Goal: Entertainment & Leisure: Consume media (video, audio)

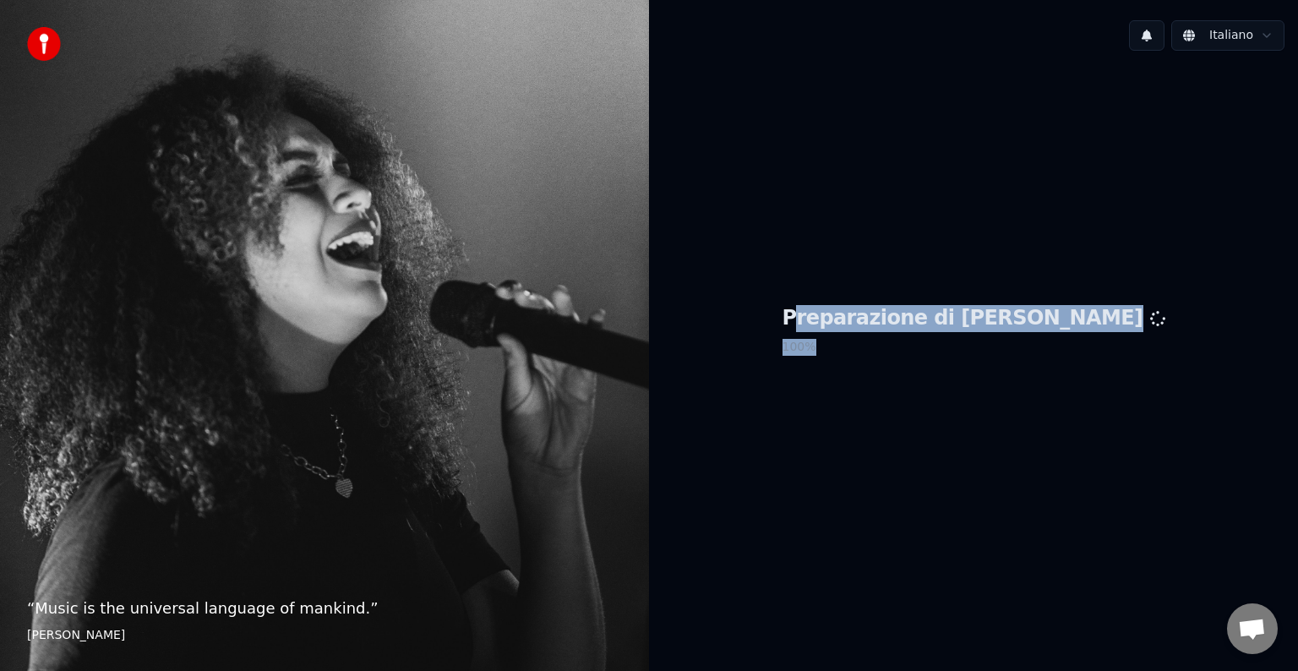
drag, startPoint x: 872, startPoint y: 317, endPoint x: 1048, endPoint y: 331, distance: 176.4
click at [1046, 331] on div "Preparazione di Youka 100 %" at bounding box center [974, 333] width 383 height 57
click at [1043, 322] on h1 "Preparazione di [PERSON_NAME]" at bounding box center [974, 318] width 383 height 27
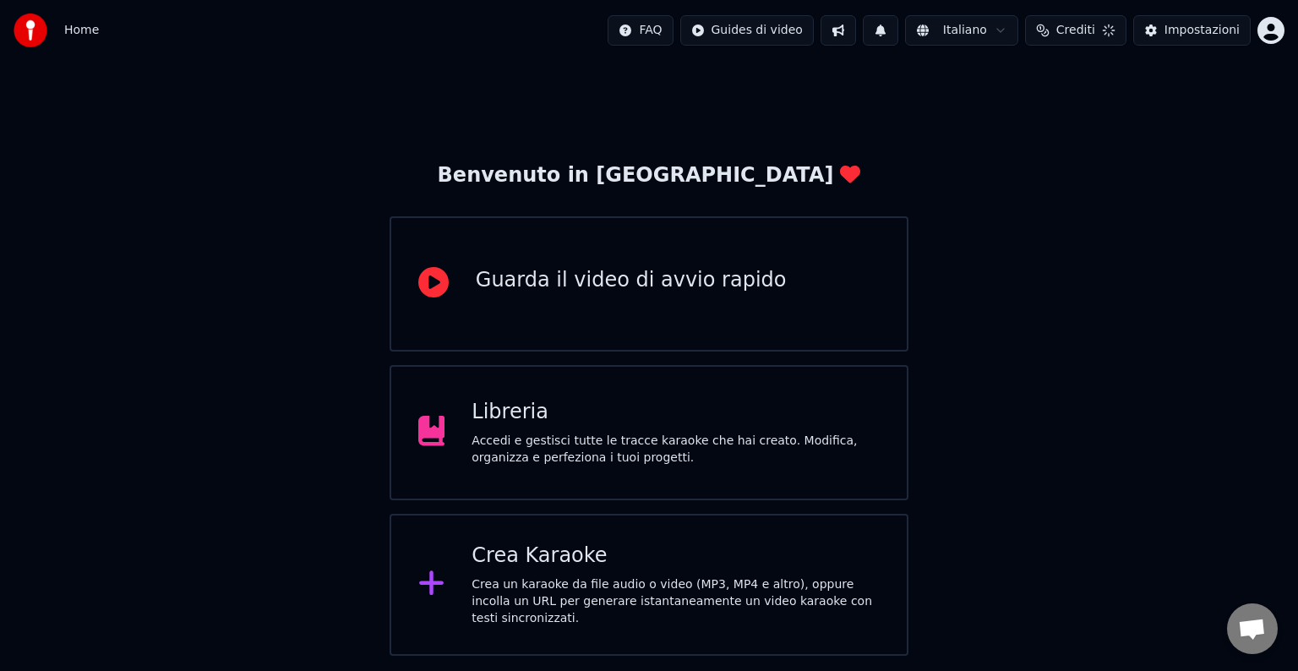
click at [510, 413] on div "Libreria" at bounding box center [676, 412] width 408 height 27
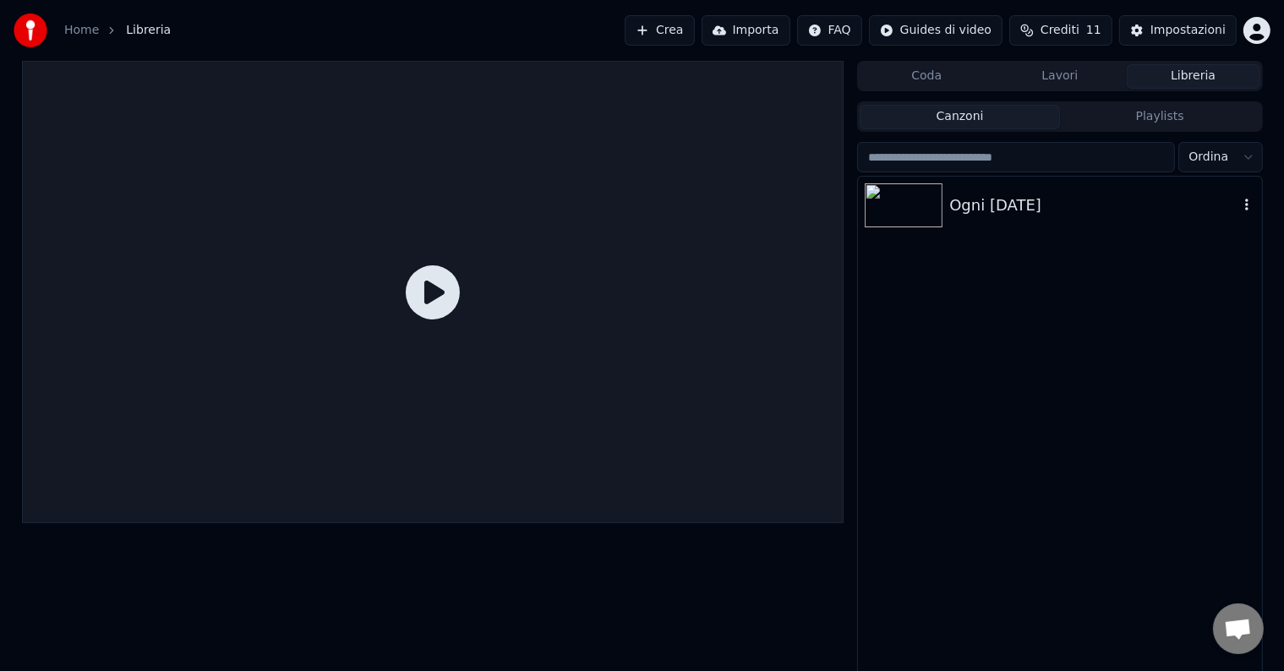
click at [987, 208] on div "Ogni [DATE]" at bounding box center [1093, 206] width 288 height 24
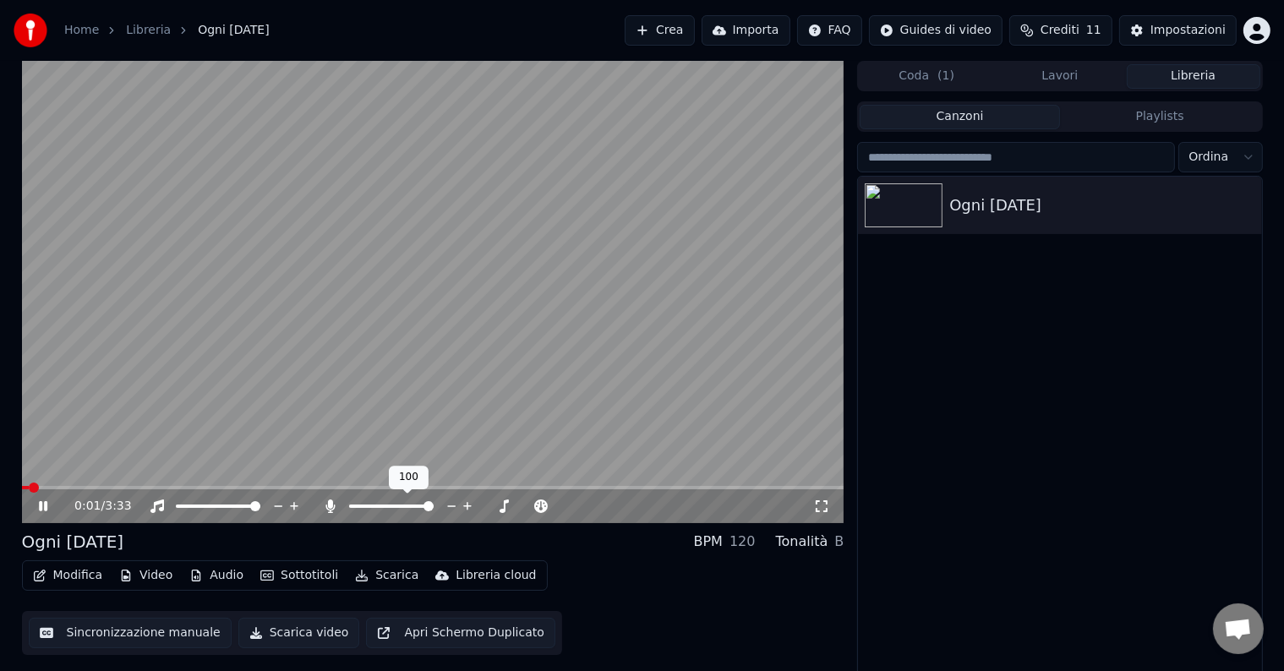
click at [434, 505] on span at bounding box center [428, 506] width 10 height 10
click at [815, 510] on icon at bounding box center [821, 507] width 17 height 14
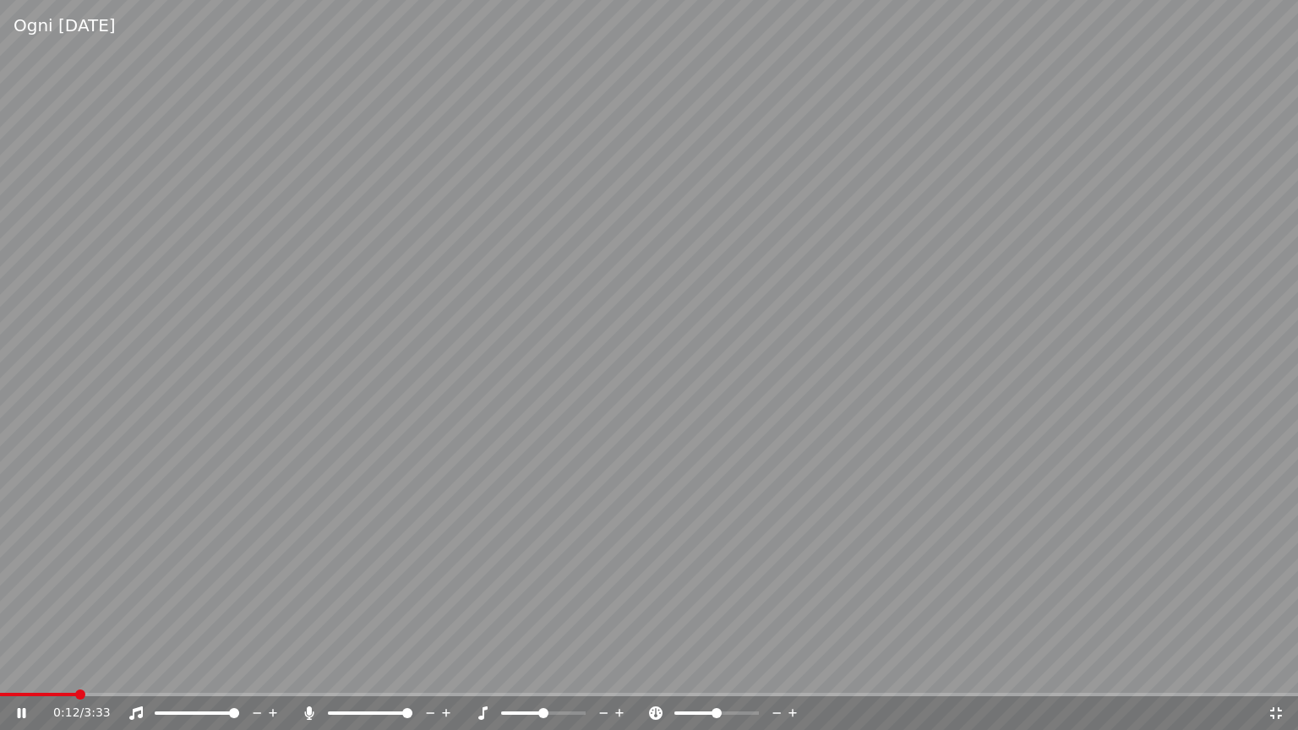
click at [541, 670] on span at bounding box center [543, 713] width 10 height 10
click at [796, 670] on icon at bounding box center [793, 713] width 16 height 17
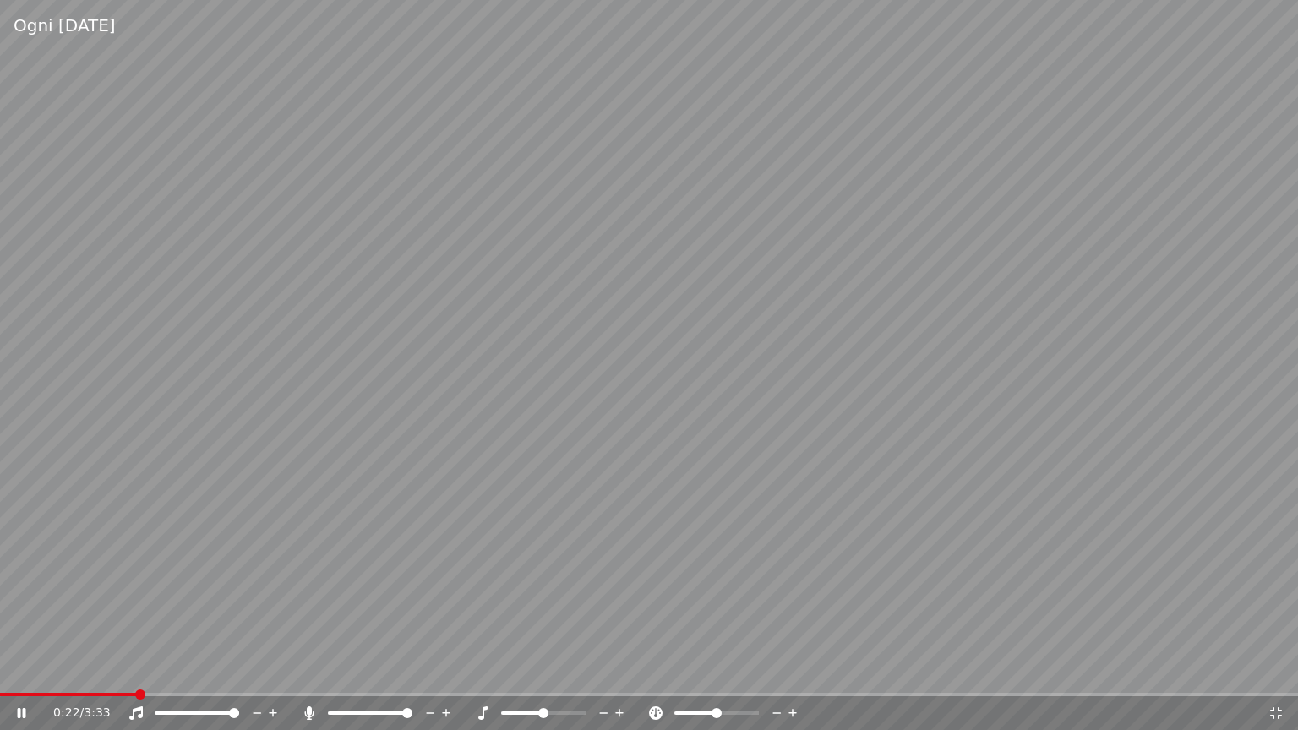
click at [717, 670] on span at bounding box center [717, 713] width 10 height 10
click at [239, 670] on span at bounding box center [234, 713] width 10 height 10
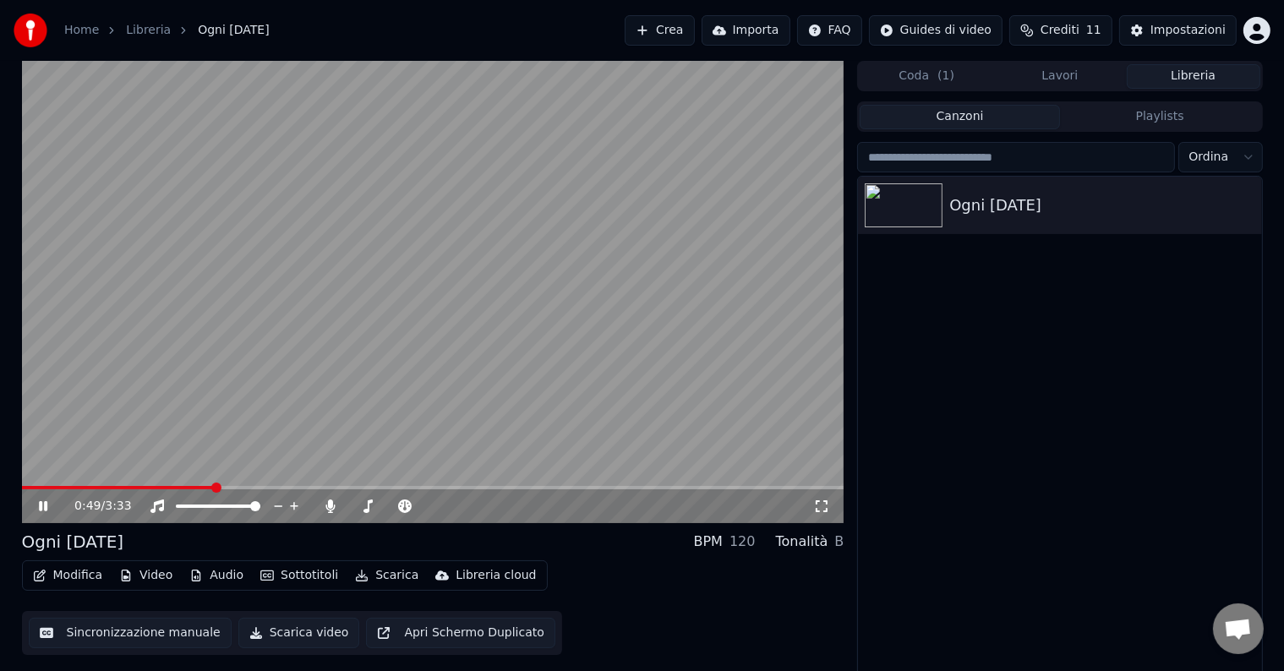
click at [829, 507] on icon at bounding box center [821, 507] width 17 height 14
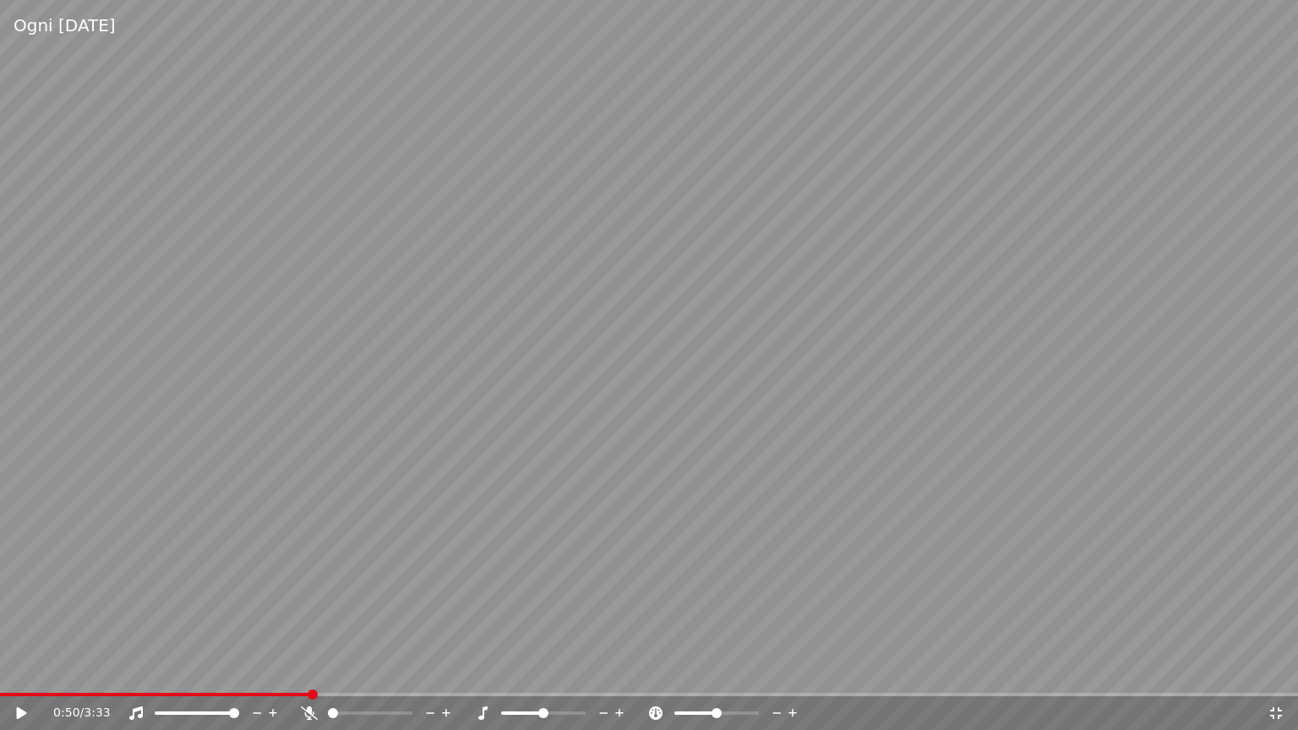
click at [328, 670] on span at bounding box center [333, 713] width 10 height 10
click at [0, 670] on span at bounding box center [0, 694] width 0 height 3
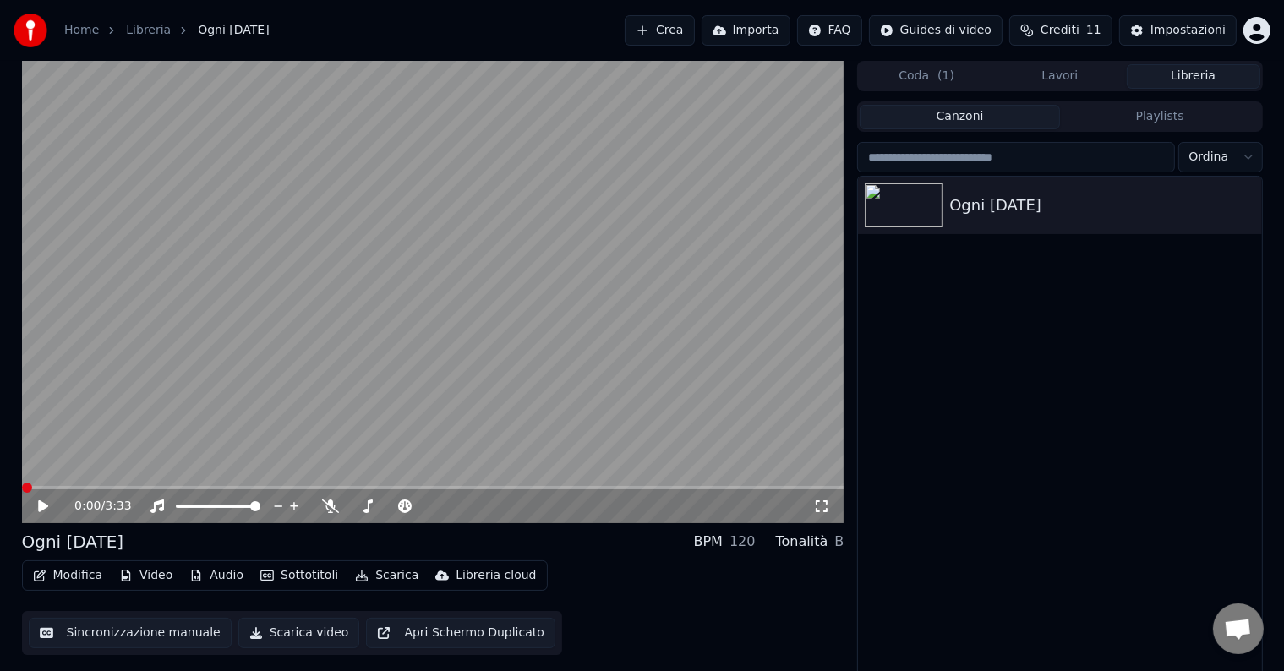
click at [825, 506] on icon at bounding box center [821, 507] width 17 height 14
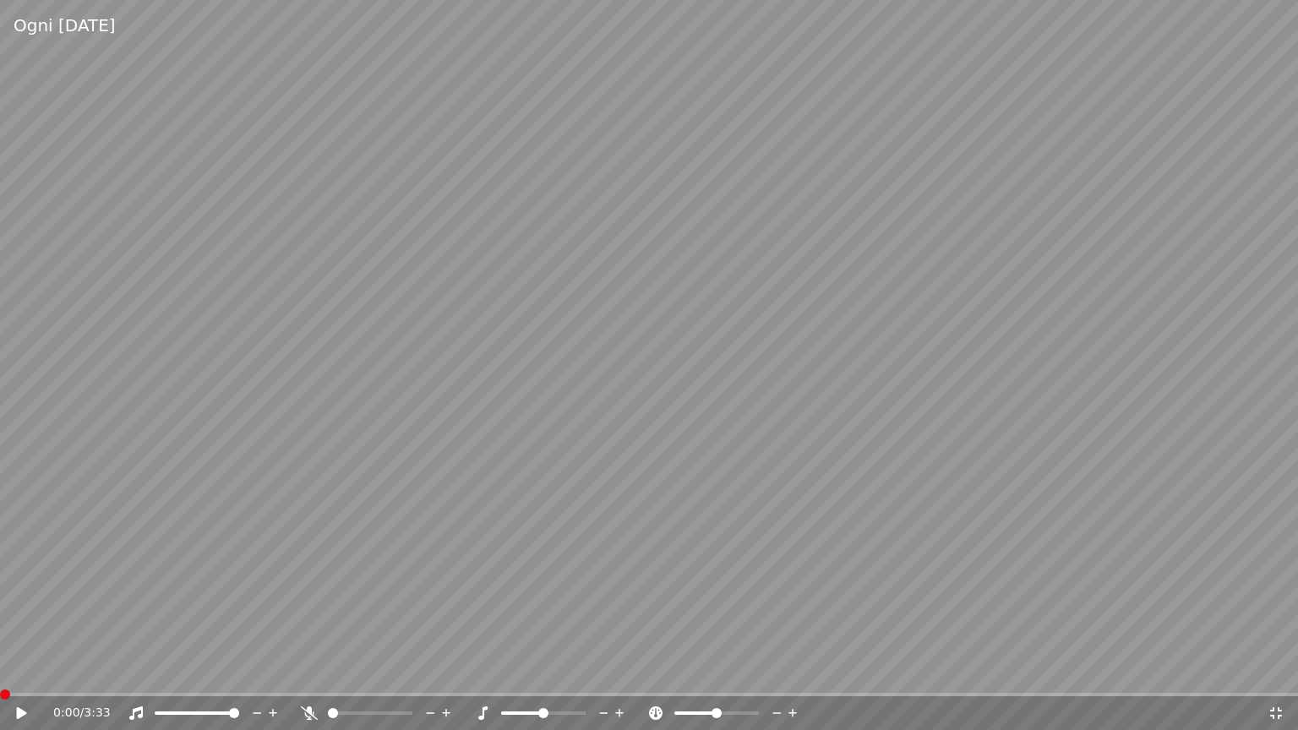
click at [308, 670] on icon at bounding box center [309, 714] width 17 height 14
click at [23, 670] on icon at bounding box center [22, 713] width 10 height 12
click at [196, 670] on span at bounding box center [201, 713] width 10 height 10
click at [239, 670] on span at bounding box center [234, 713] width 10 height 10
click at [22, 670] on icon at bounding box center [34, 714] width 40 height 14
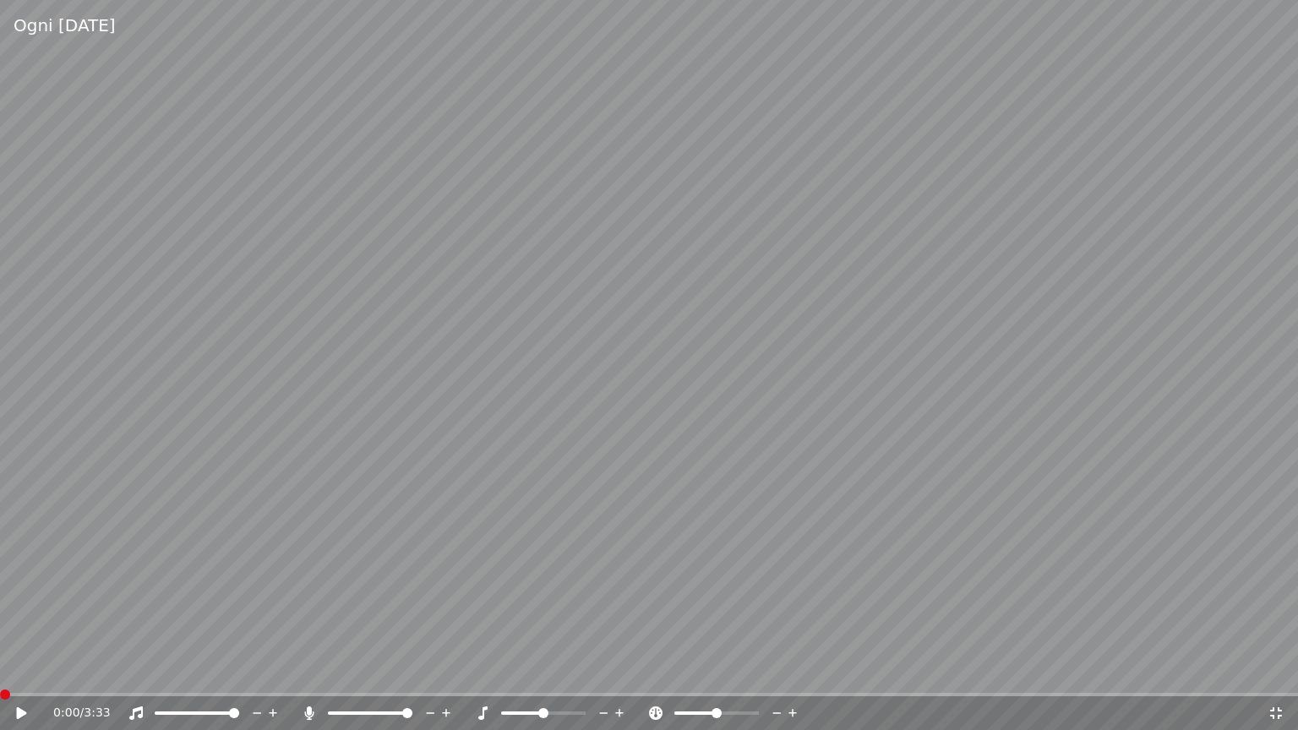
click at [0, 670] on span at bounding box center [5, 695] width 10 height 10
click at [878, 540] on video at bounding box center [649, 365] width 1298 height 730
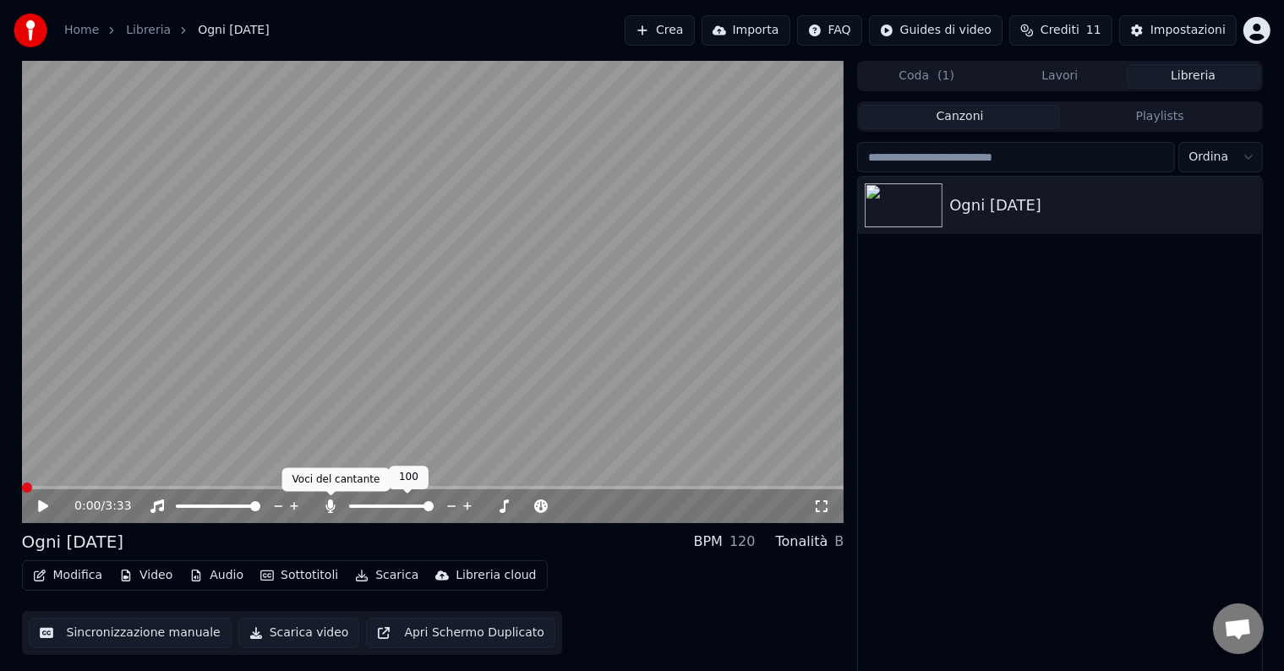
click at [331, 507] on icon at bounding box center [330, 507] width 9 height 14
click at [41, 505] on icon at bounding box center [43, 506] width 10 height 12
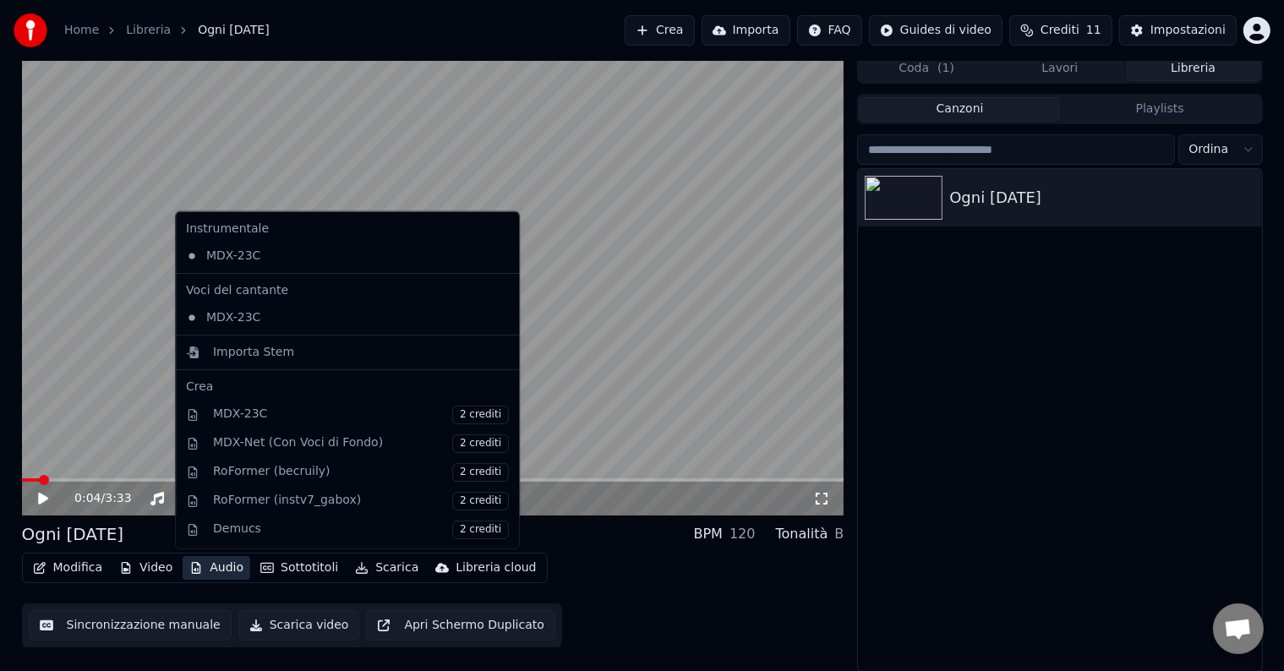
click at [220, 566] on button "Audio" at bounding box center [217, 568] width 68 height 24
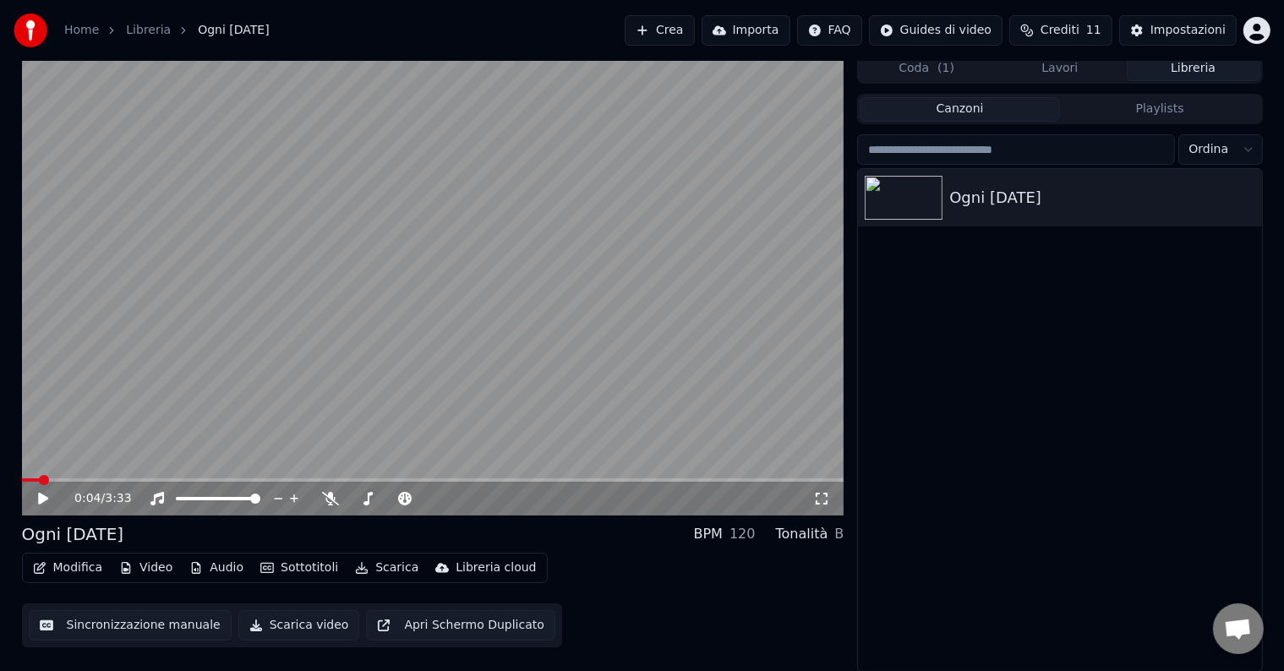
click at [0, 316] on div "0:04 / 3:33 Ogni [DATE] BPM 120 Tonalità B Modifica Video Audio Sottotitoli Sca…" at bounding box center [642, 362] width 1284 height 619
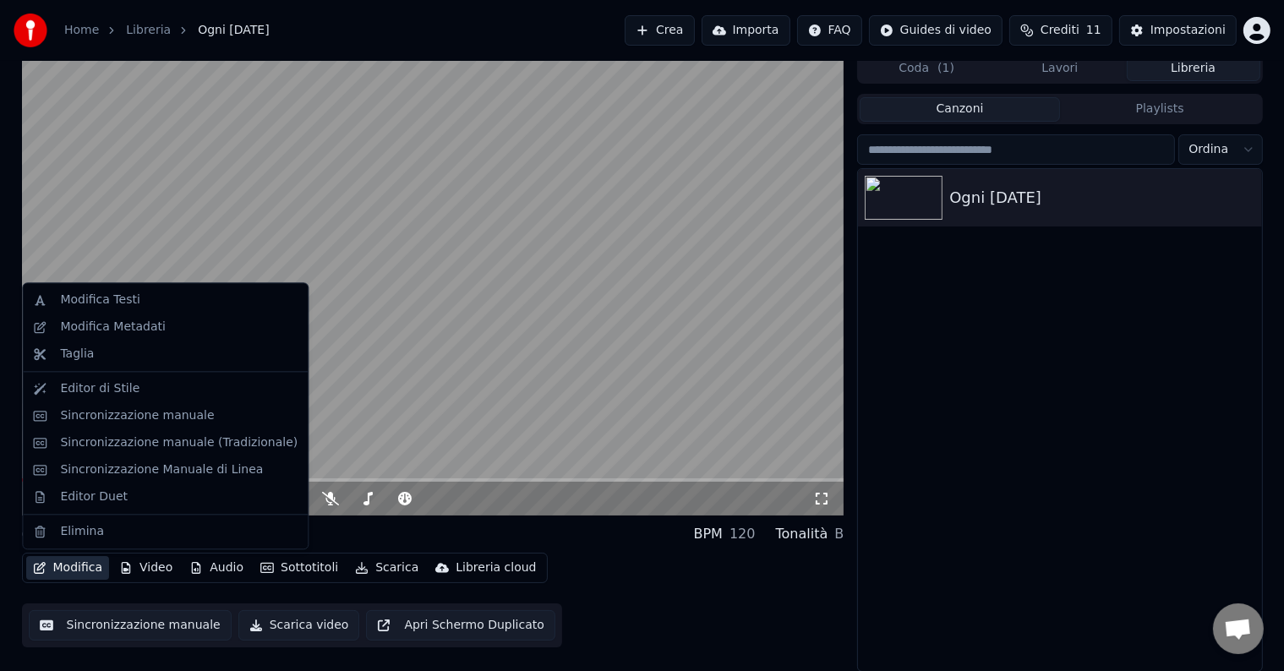
click at [73, 561] on button "Modifica" at bounding box center [68, 568] width 84 height 24
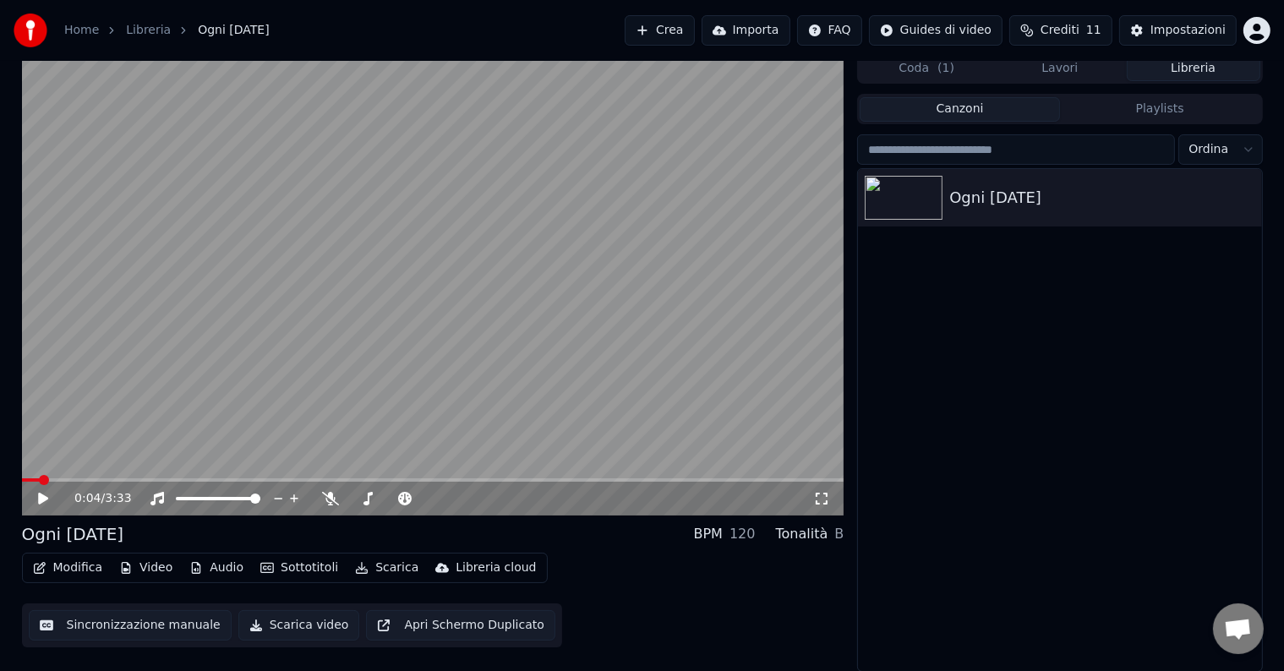
click at [0, 497] on div "0:04 / 3:33 Ogni [DATE] BPM 120 Tonalità B Modifica Video Audio Sottotitoli Sca…" at bounding box center [642, 362] width 1284 height 619
click at [22, 485] on span at bounding box center [27, 480] width 10 height 10
click at [424, 497] on span at bounding box center [423, 499] width 10 height 10
click at [335, 499] on icon at bounding box center [330, 499] width 17 height 14
click at [509, 500] on icon at bounding box center [505, 498] width 16 height 17
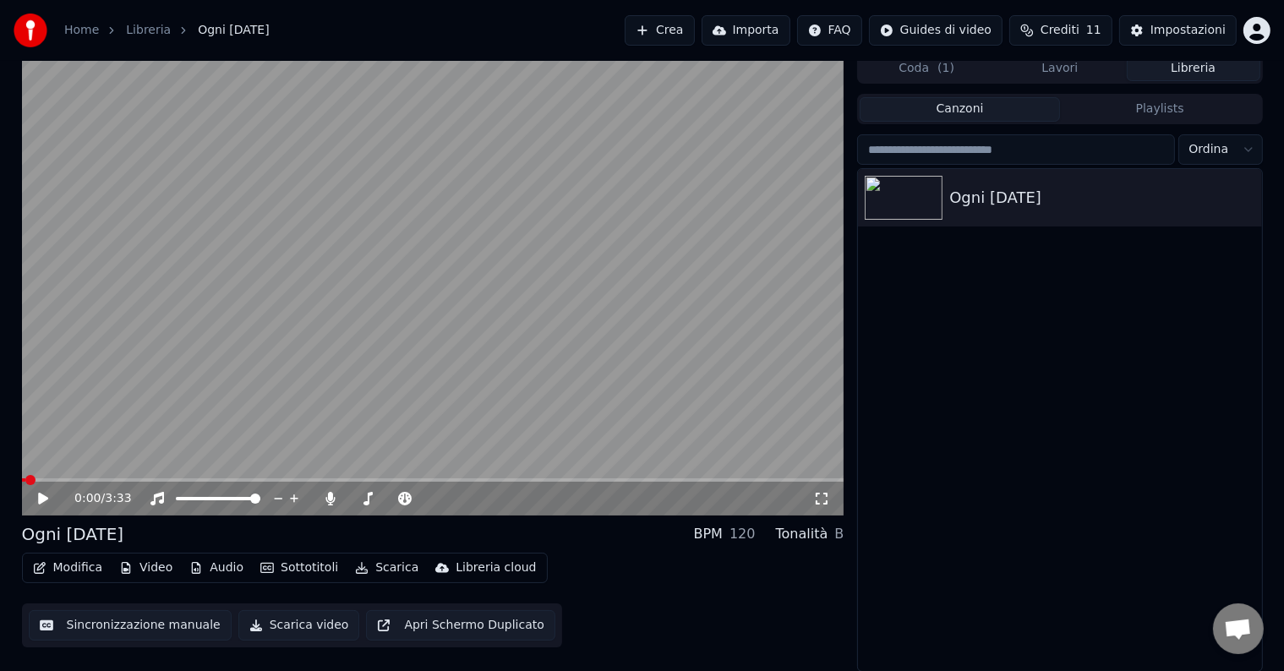
scroll to position [0, 0]
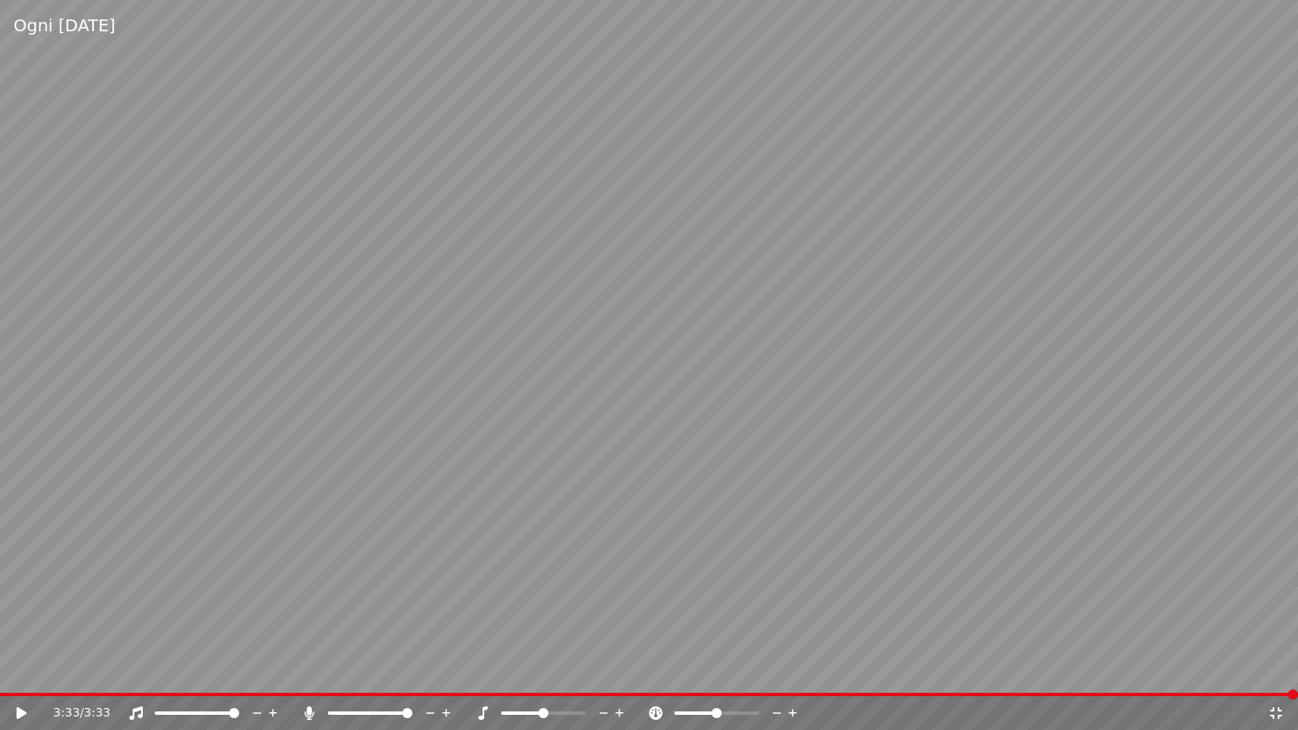
drag, startPoint x: 263, startPoint y: 692, endPoint x: 251, endPoint y: 691, distance: 11.9
click at [251, 670] on video at bounding box center [649, 365] width 1298 height 730
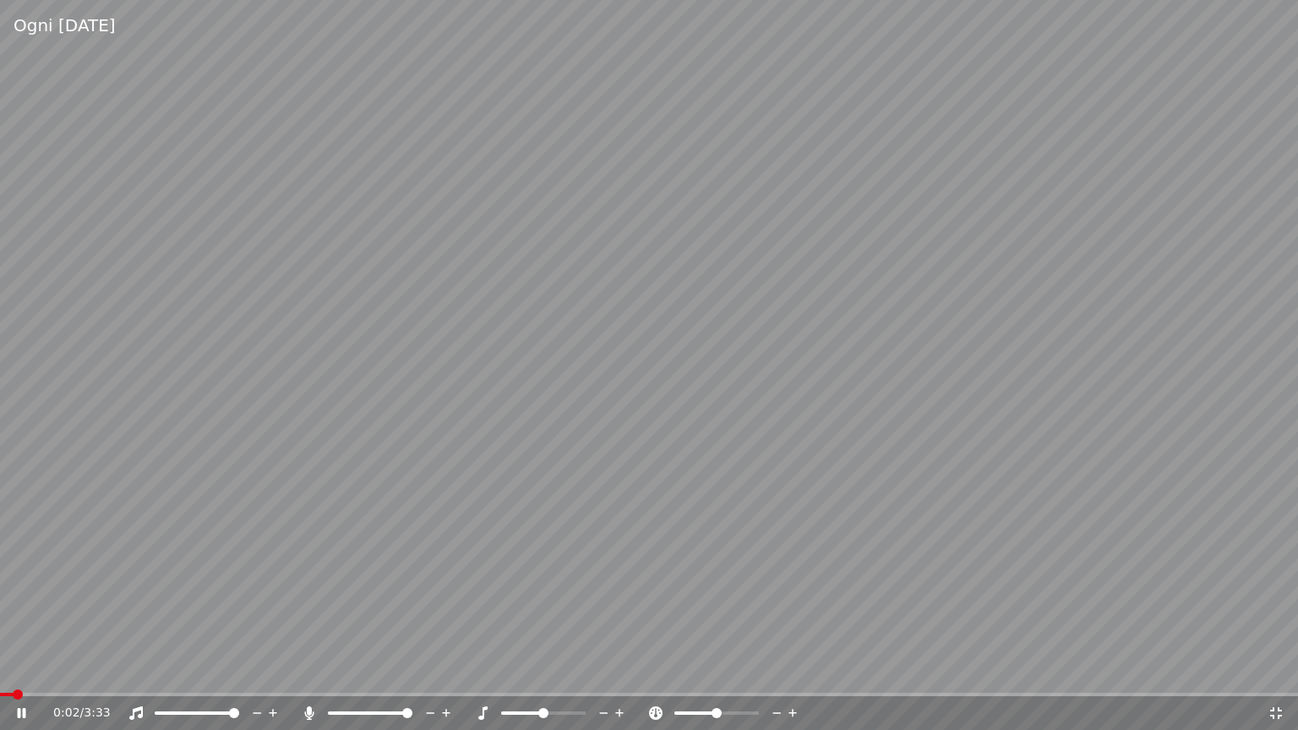
click at [238, 670] on div "0:02 / 3:33" at bounding box center [649, 713] width 1298 height 34
click at [244, 670] on span at bounding box center [649, 694] width 1298 height 3
click at [24, 670] on icon at bounding box center [22, 713] width 8 height 10
click at [19, 670] on icon at bounding box center [22, 713] width 10 height 12
click at [135, 670] on icon at bounding box center [136, 714] width 14 height 14
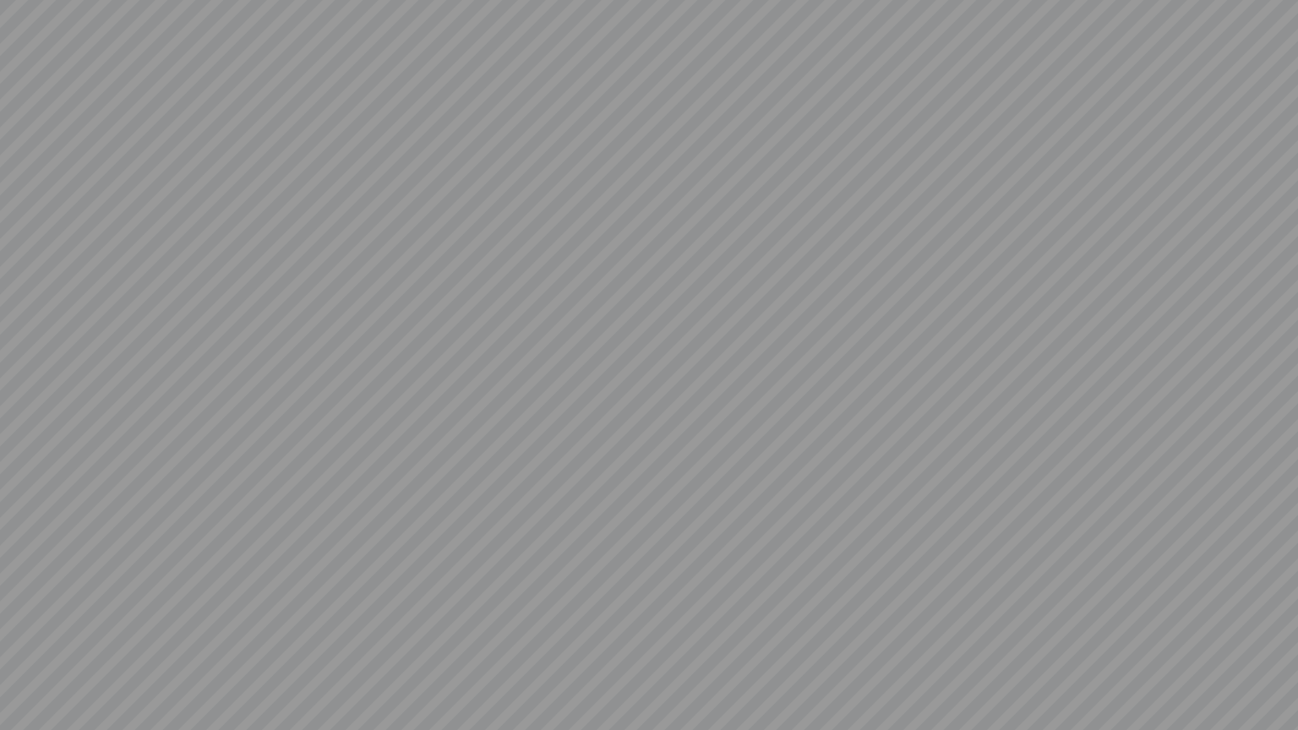
click at [135, 670] on video at bounding box center [649, 365] width 1298 height 730
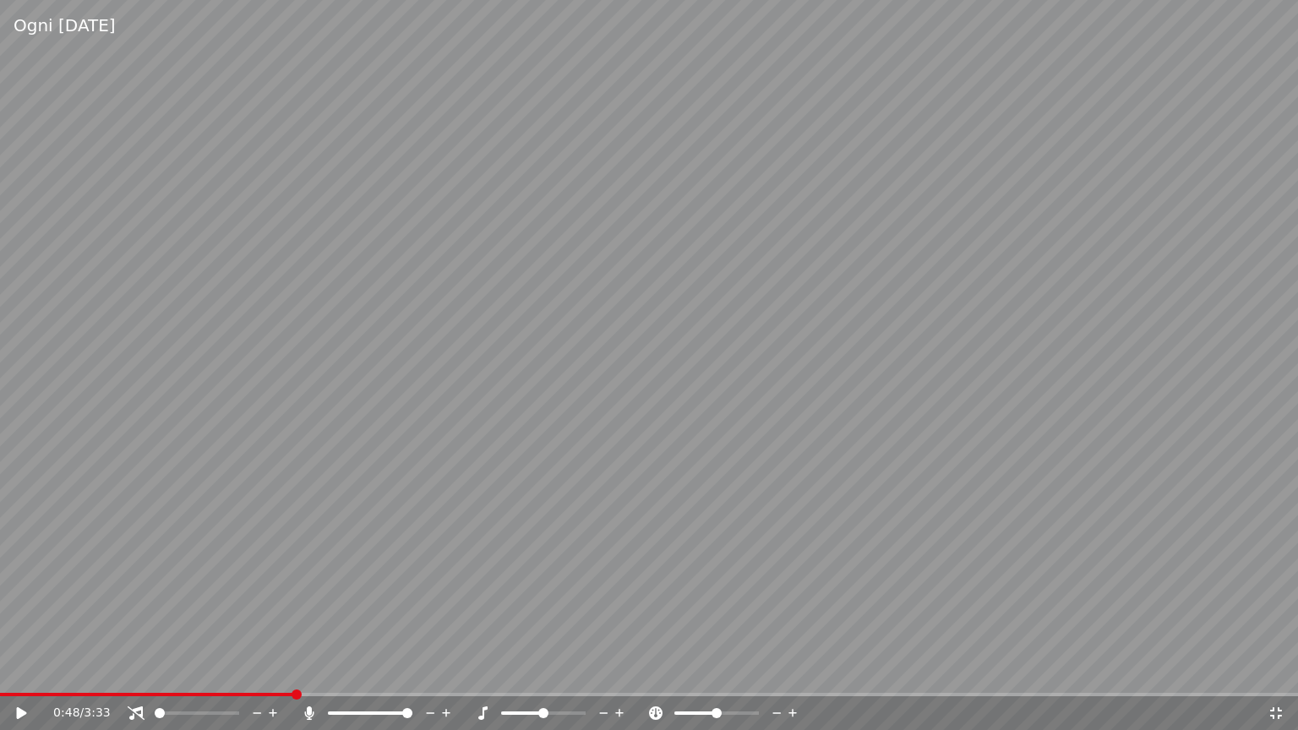
click at [135, 670] on icon at bounding box center [136, 714] width 17 height 14
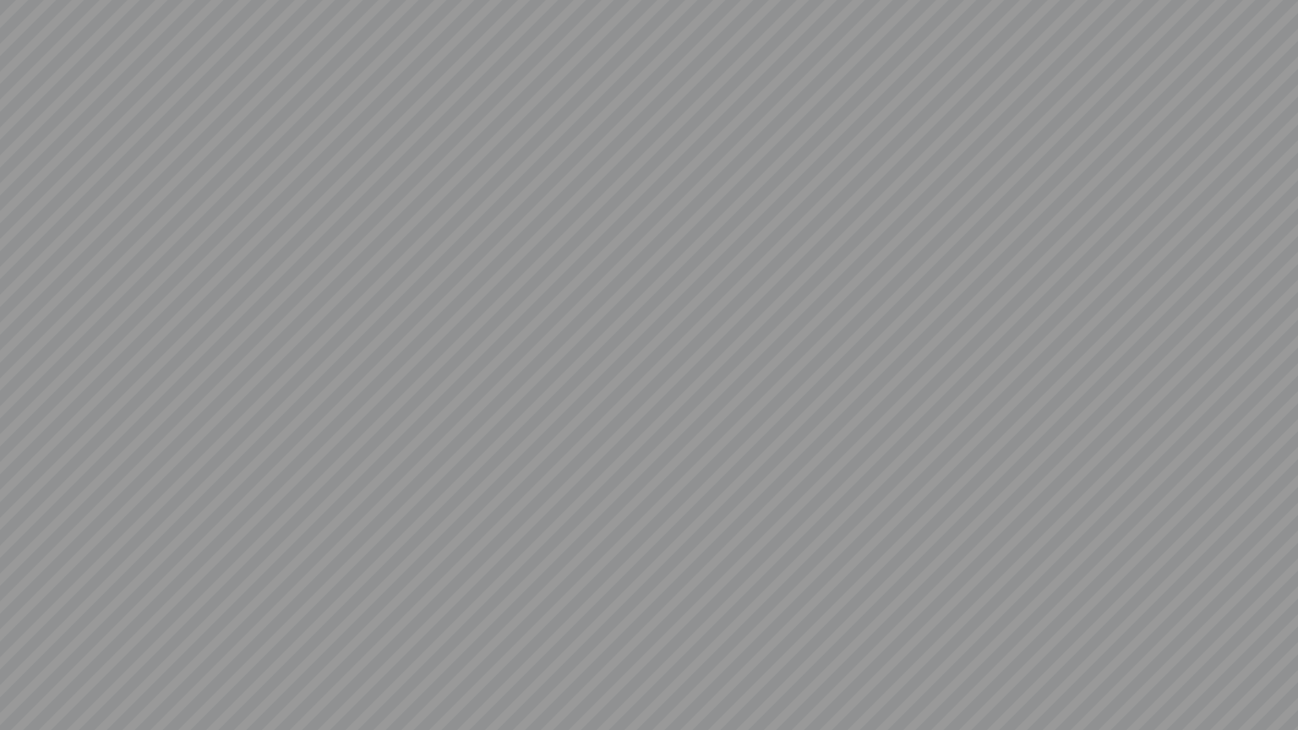
click at [135, 670] on video at bounding box center [649, 365] width 1298 height 730
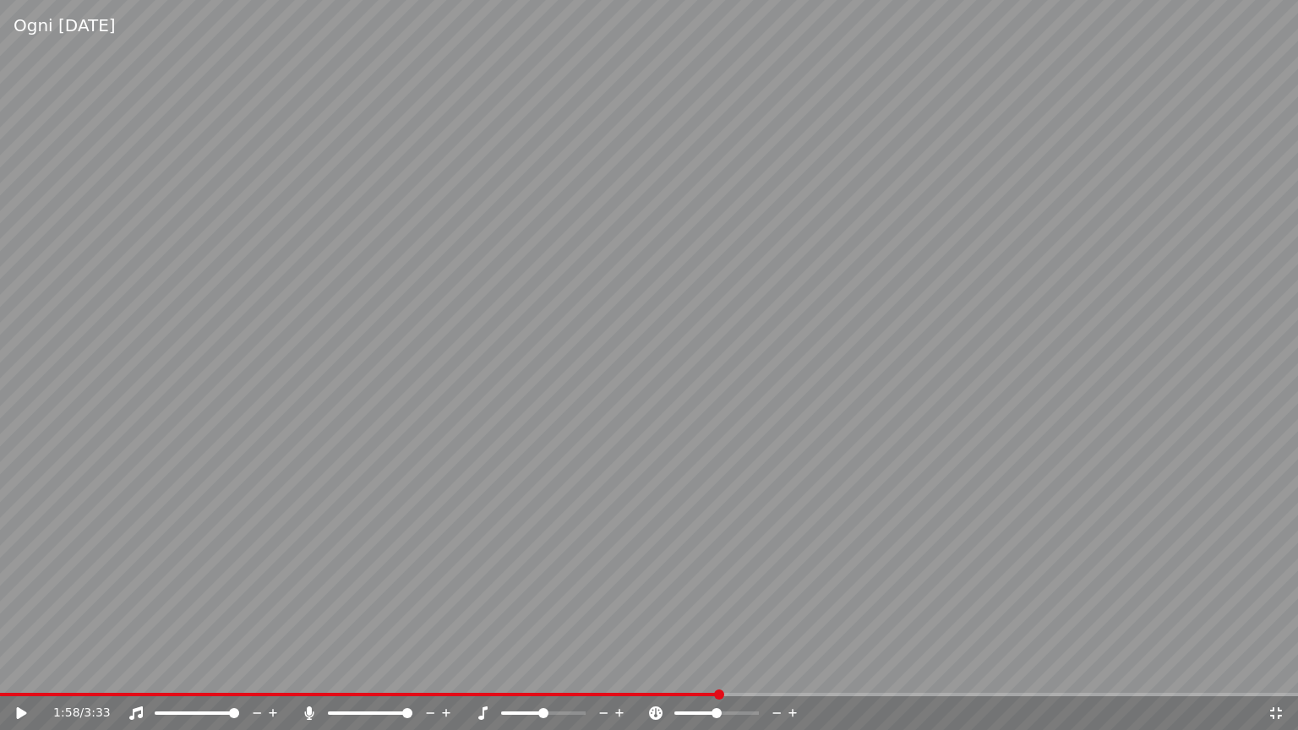
click at [21, 670] on icon at bounding box center [22, 713] width 10 height 12
click at [139, 670] on icon at bounding box center [136, 714] width 14 height 14
click at [137, 670] on icon at bounding box center [136, 714] width 17 height 14
click at [362, 670] on span at bounding box center [363, 713] width 10 height 10
click at [385, 670] on span at bounding box center [383, 713] width 10 height 10
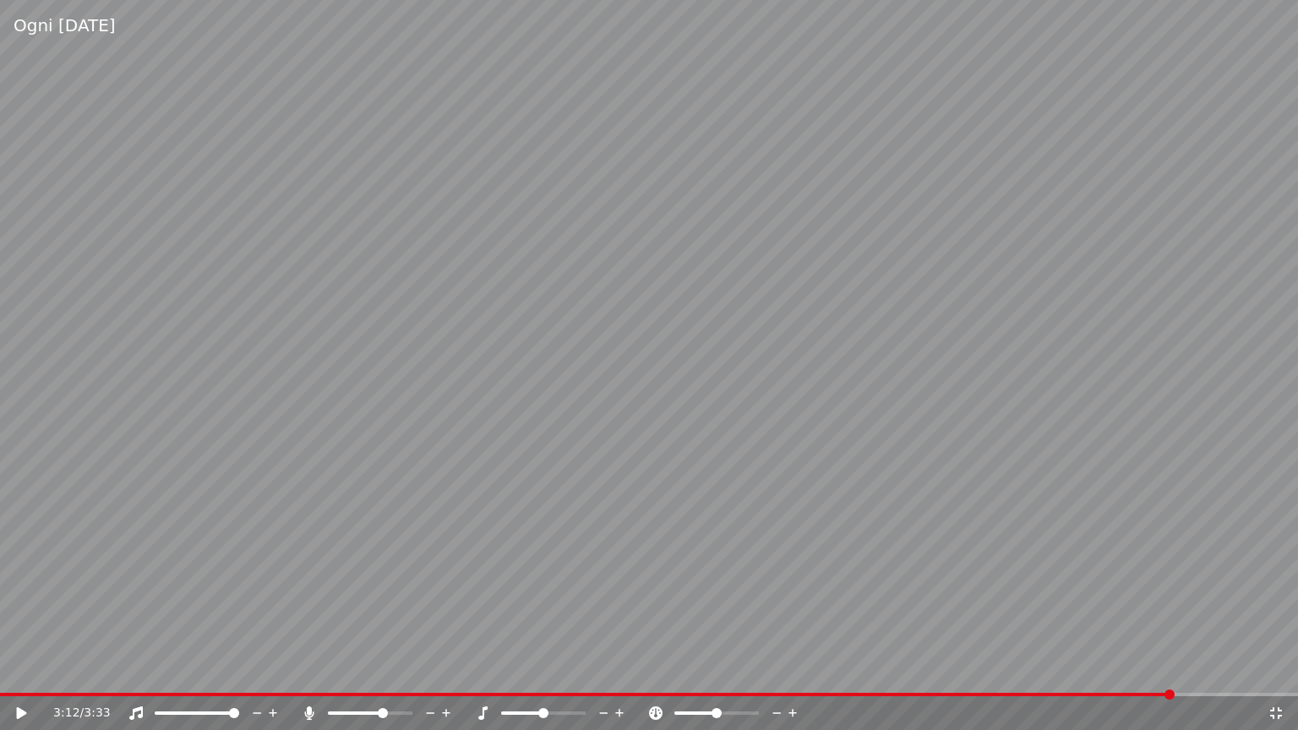
click at [1141, 670] on video at bounding box center [649, 365] width 1298 height 730
click at [1133, 670] on div "Ogni [DATE] 3:13 / 3:33" at bounding box center [649, 365] width 1298 height 730
click at [1106, 670] on span at bounding box center [1104, 695] width 10 height 10
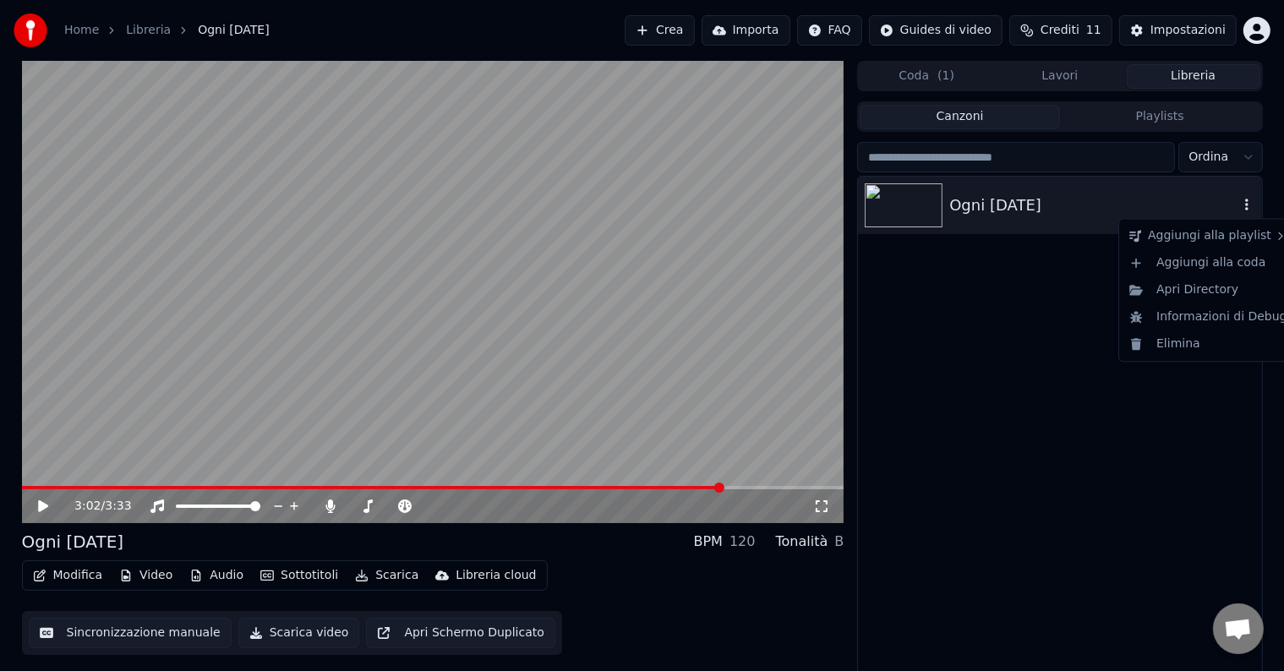
click at [1251, 208] on icon "button" at bounding box center [1246, 205] width 17 height 14
click at [1051, 335] on div "Ogni [DATE]" at bounding box center [1059, 428] width 403 height 502
click at [1230, 86] on button "Libreria" at bounding box center [1194, 76] width 134 height 25
click at [1244, 199] on icon "button" at bounding box center [1246, 205] width 17 height 14
click at [1188, 310] on div "Informazioni di Debug" at bounding box center [1208, 316] width 172 height 27
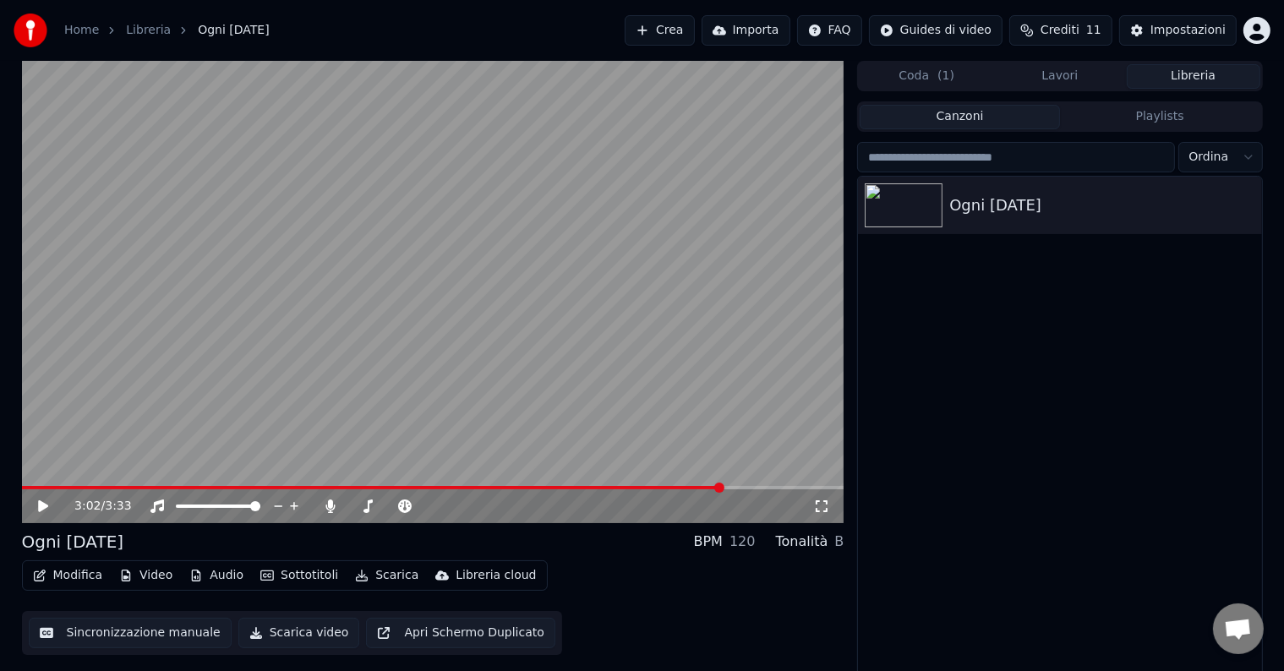
click at [964, 341] on div "Ogni [DATE]" at bounding box center [1059, 428] width 403 height 502
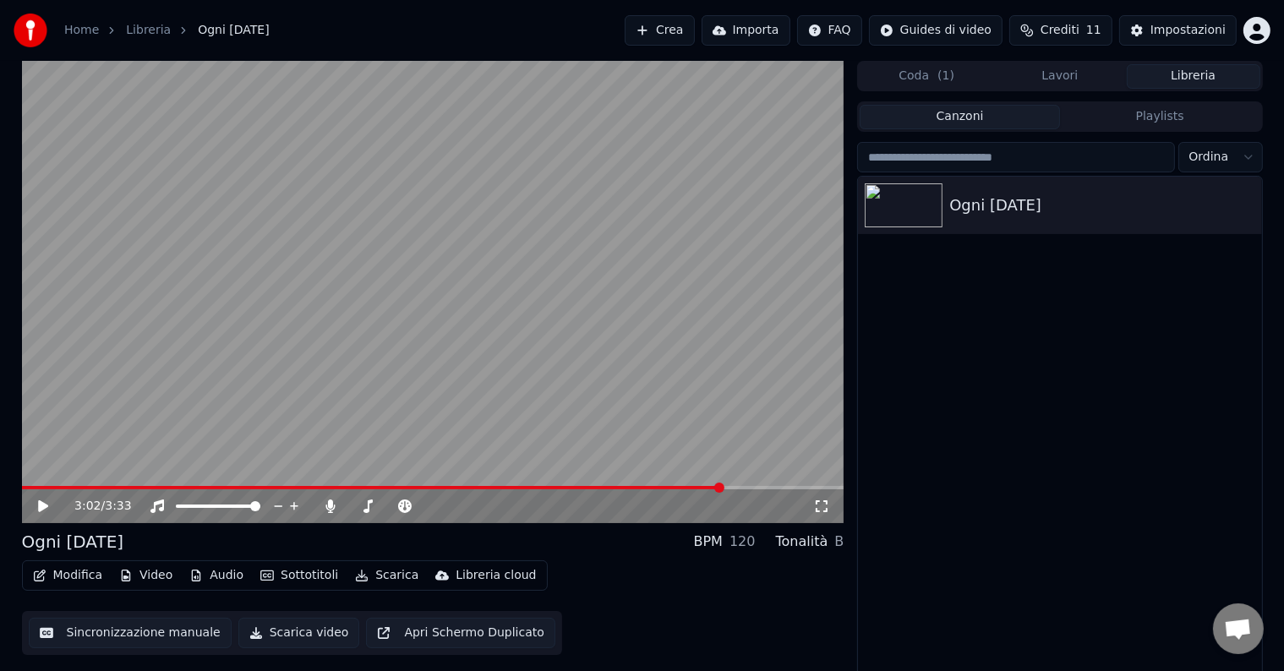
click at [964, 341] on div "Ogni [DATE]" at bounding box center [1059, 428] width 403 height 502
click at [1162, 33] on div "Impostazioni" at bounding box center [1187, 30] width 75 height 17
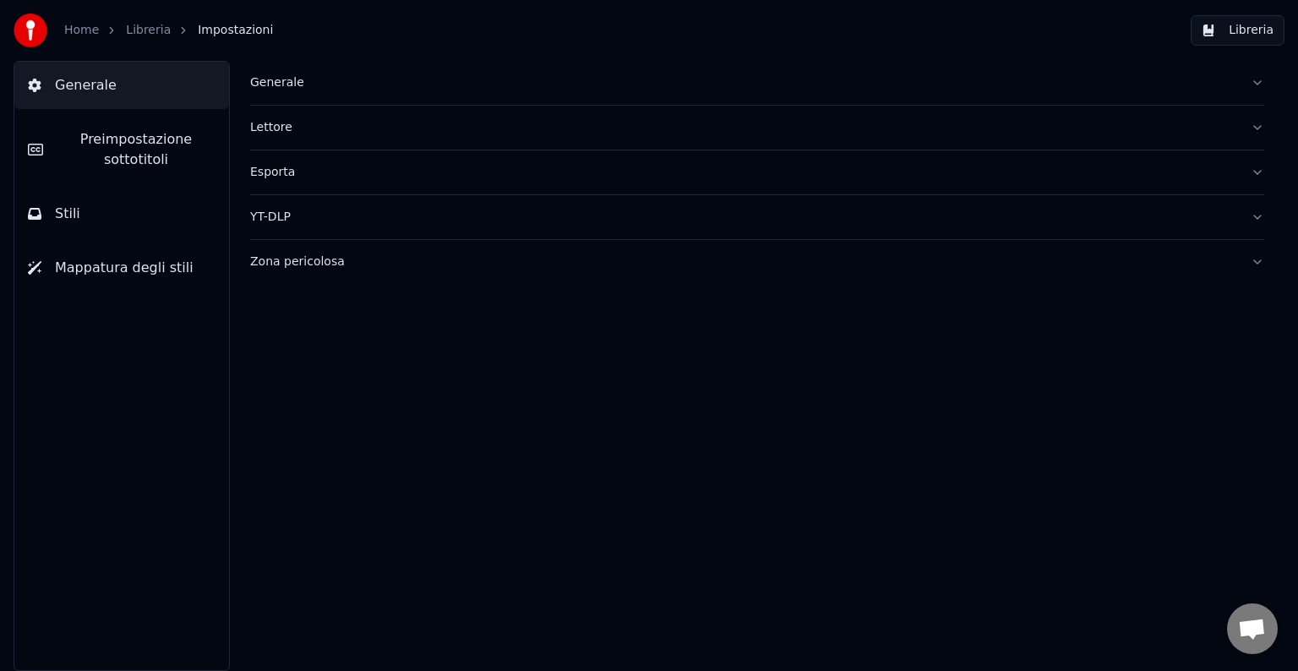
click at [138, 154] on span "Preimpostazione sottotitoli" at bounding box center [136, 149] width 159 height 41
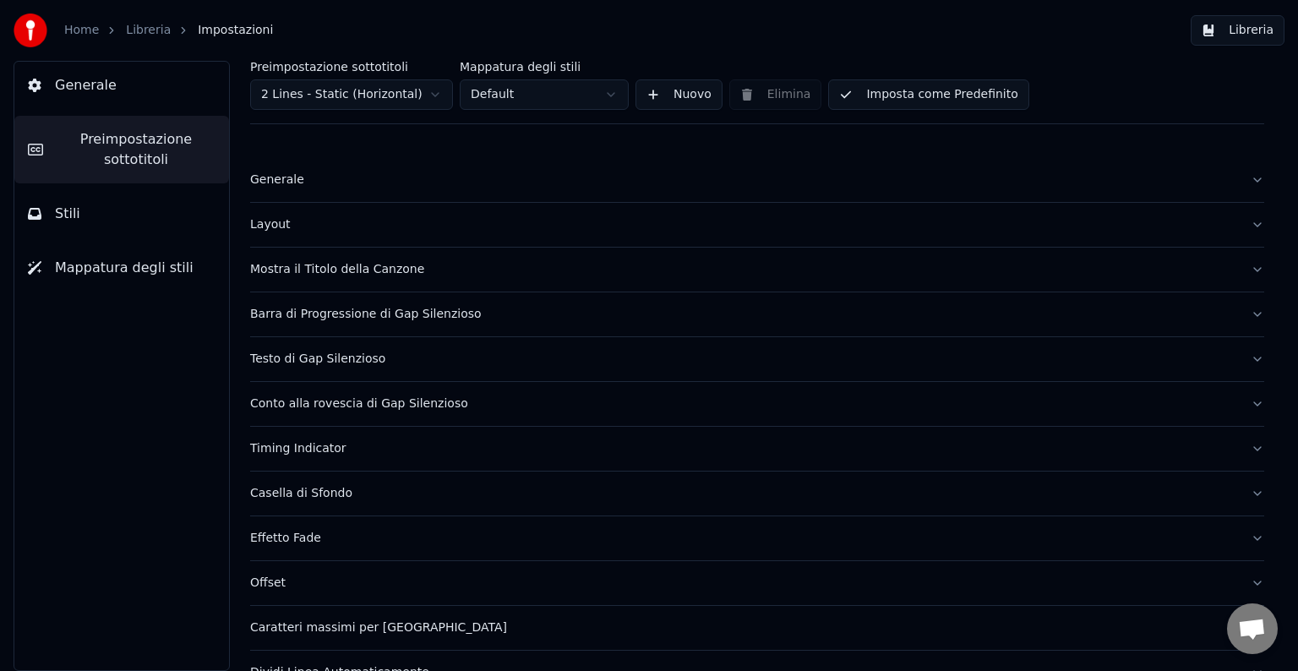
click at [132, 34] on link "Libreria" at bounding box center [148, 30] width 45 height 17
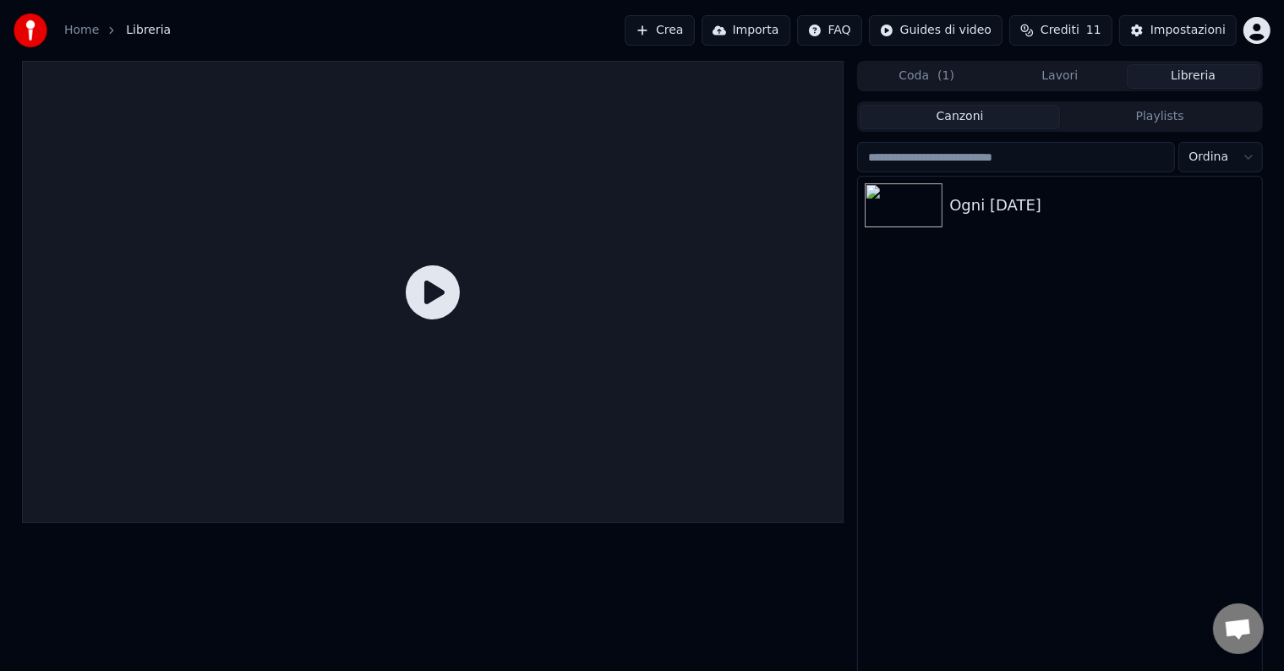
click at [1018, 402] on div "Ogni [DATE]" at bounding box center [1059, 428] width 403 height 502
click at [1245, 203] on icon "button" at bounding box center [1246, 205] width 17 height 14
click at [1015, 369] on div "Ogni [DATE]" at bounding box center [1059, 428] width 403 height 502
click at [951, 79] on button "Coda ( 1 )" at bounding box center [927, 76] width 134 height 25
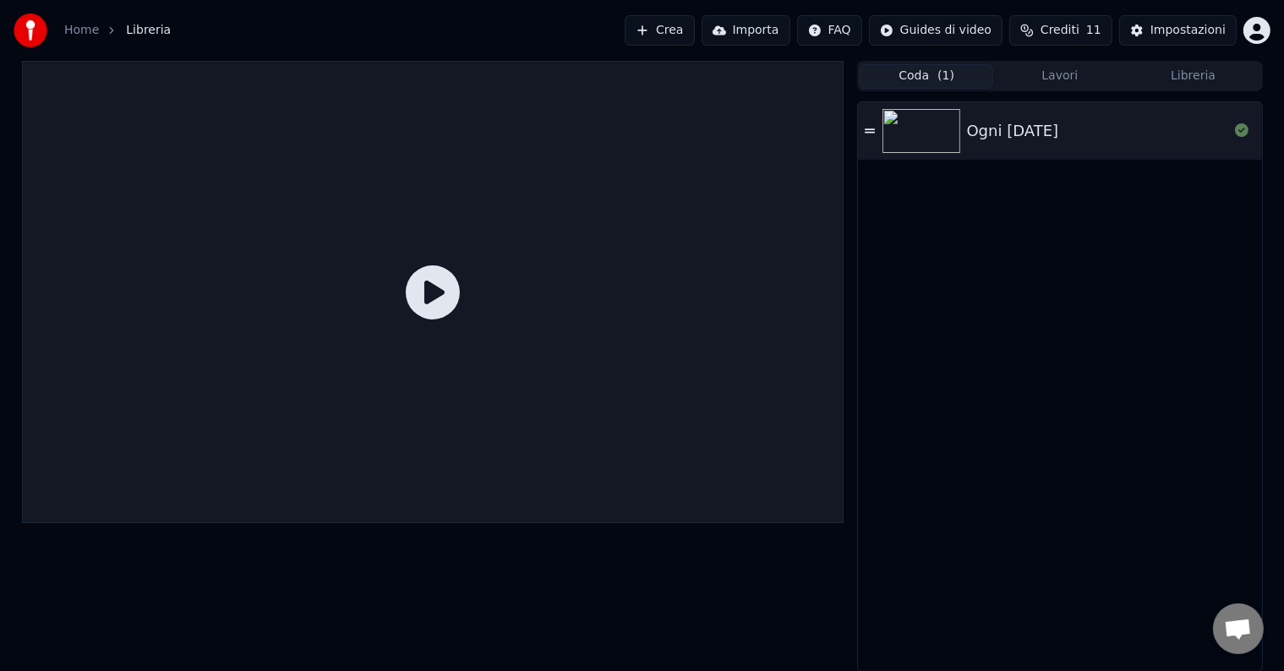
click at [1116, 71] on button "Lavori" at bounding box center [1060, 76] width 134 height 25
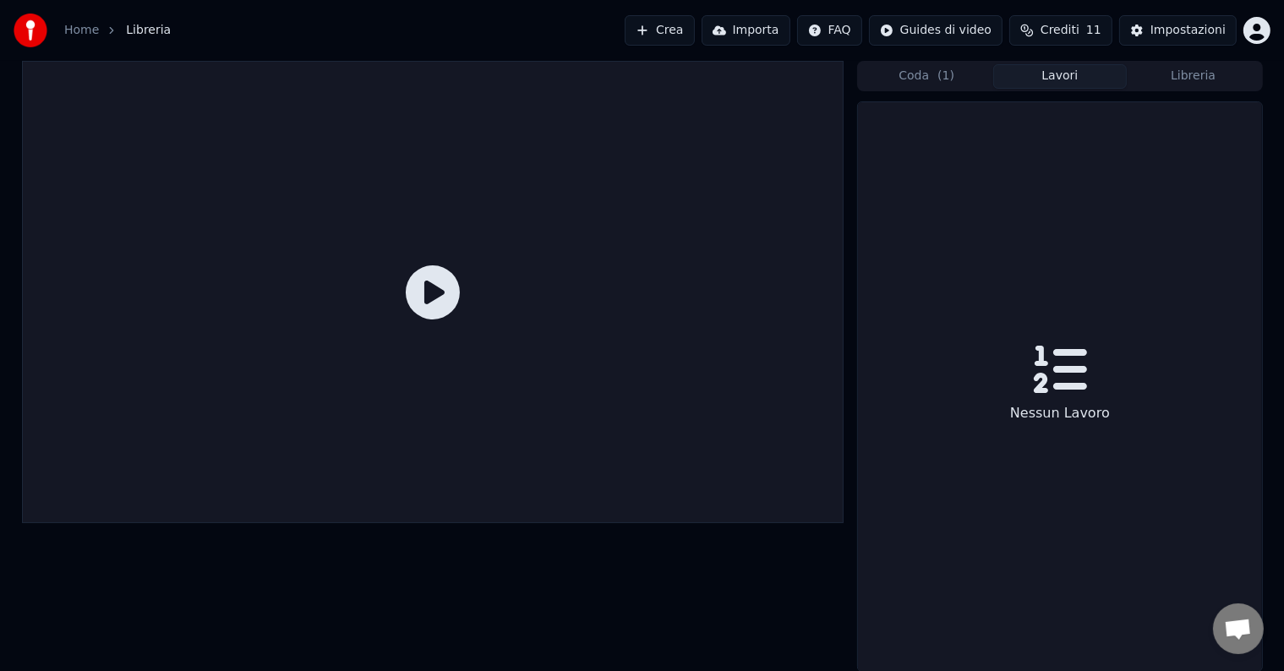
click at [1193, 85] on button "Libreria" at bounding box center [1194, 76] width 134 height 25
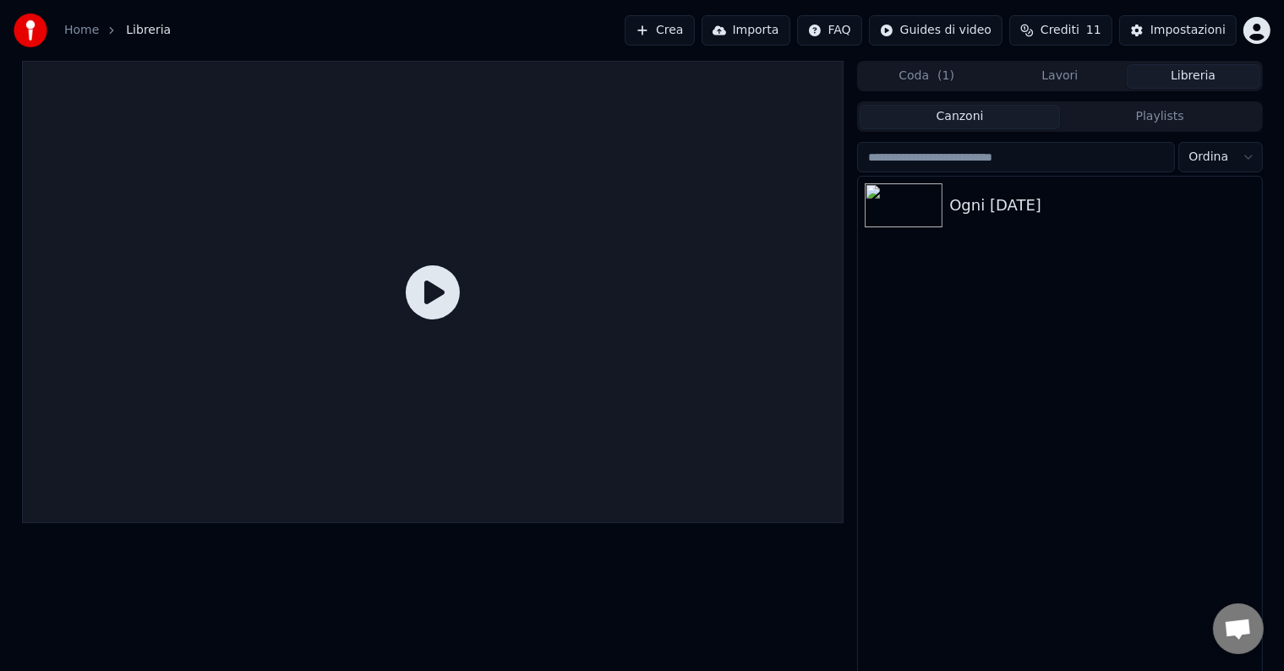
click at [691, 31] on button "Crea" at bounding box center [659, 30] width 69 height 30
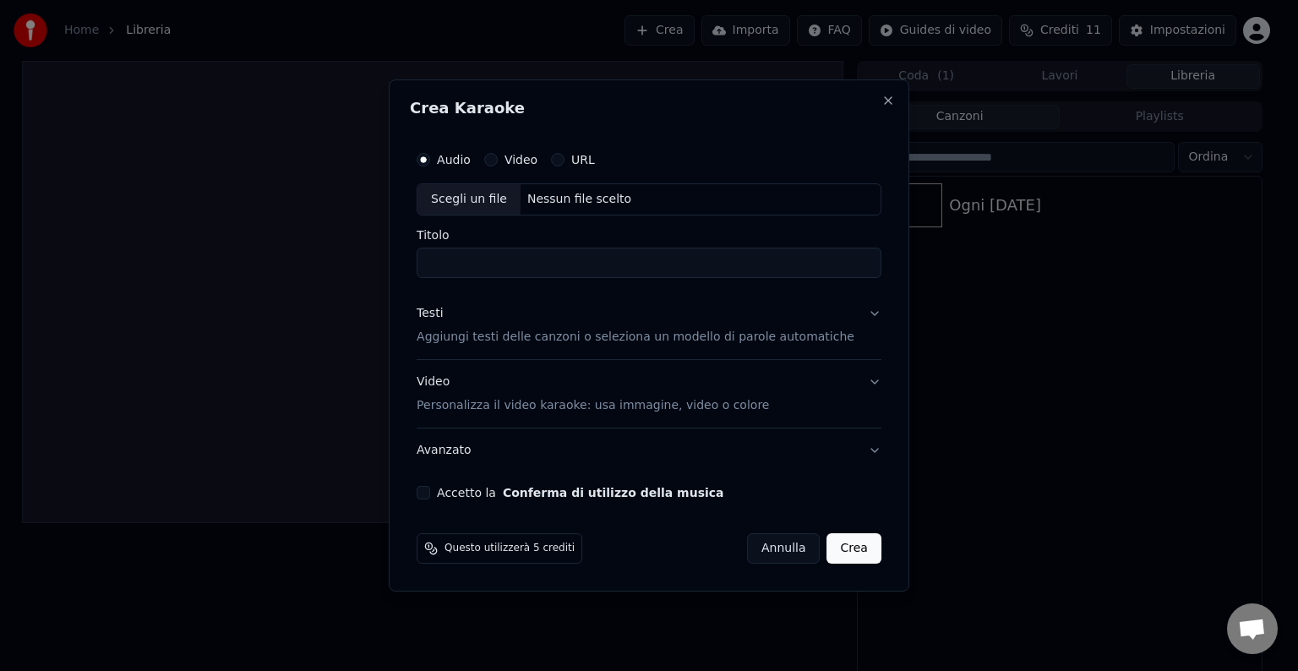
click at [430, 493] on button "Accetto la Conferma di utilizzo della musica" at bounding box center [424, 493] width 14 height 14
click at [782, 545] on button "Annulla" at bounding box center [784, 548] width 74 height 30
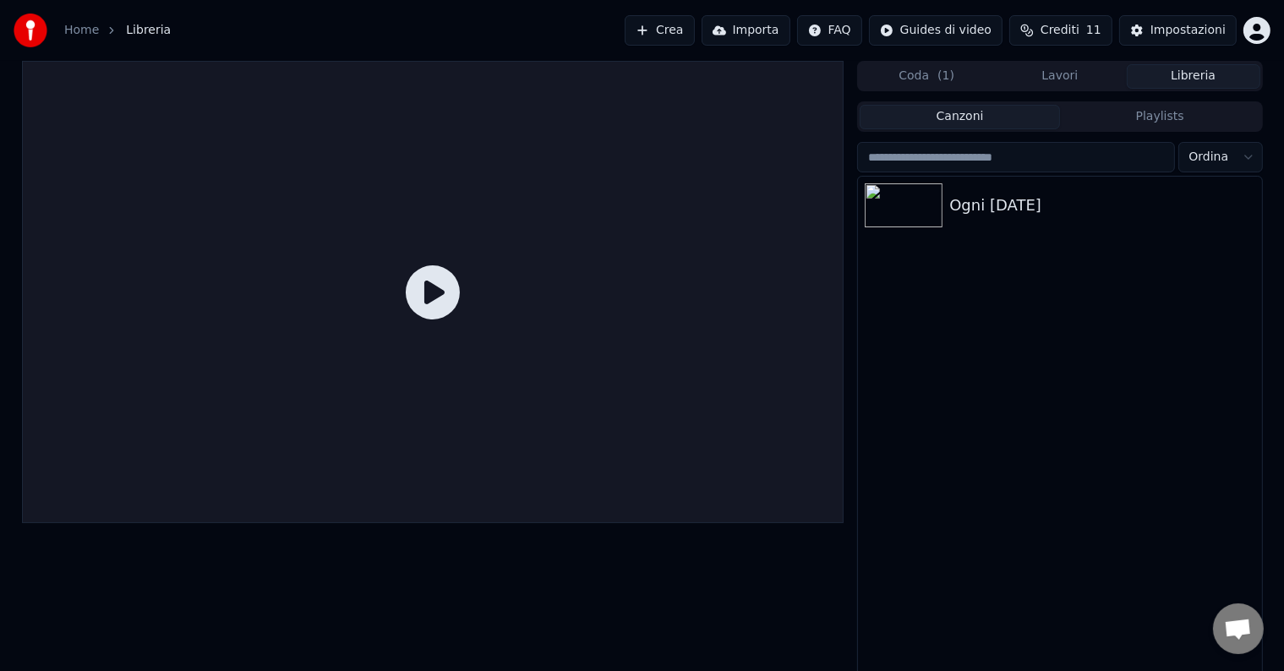
click at [1002, 409] on div "Ogni [DATE]" at bounding box center [1059, 428] width 403 height 502
click at [1080, 213] on div "Ogni [DATE]" at bounding box center [1093, 206] width 288 height 24
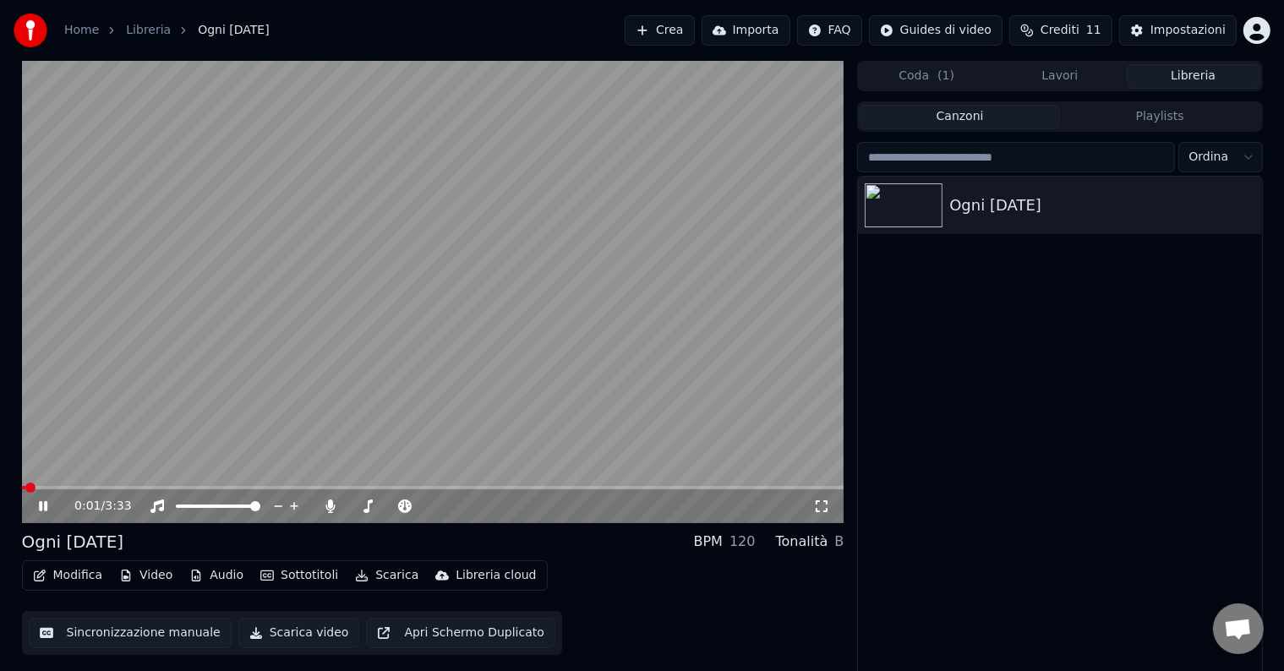
click at [733, 482] on video at bounding box center [433, 292] width 822 height 462
click at [733, 486] on span at bounding box center [433, 487] width 822 height 3
click at [820, 508] on icon at bounding box center [821, 507] width 17 height 14
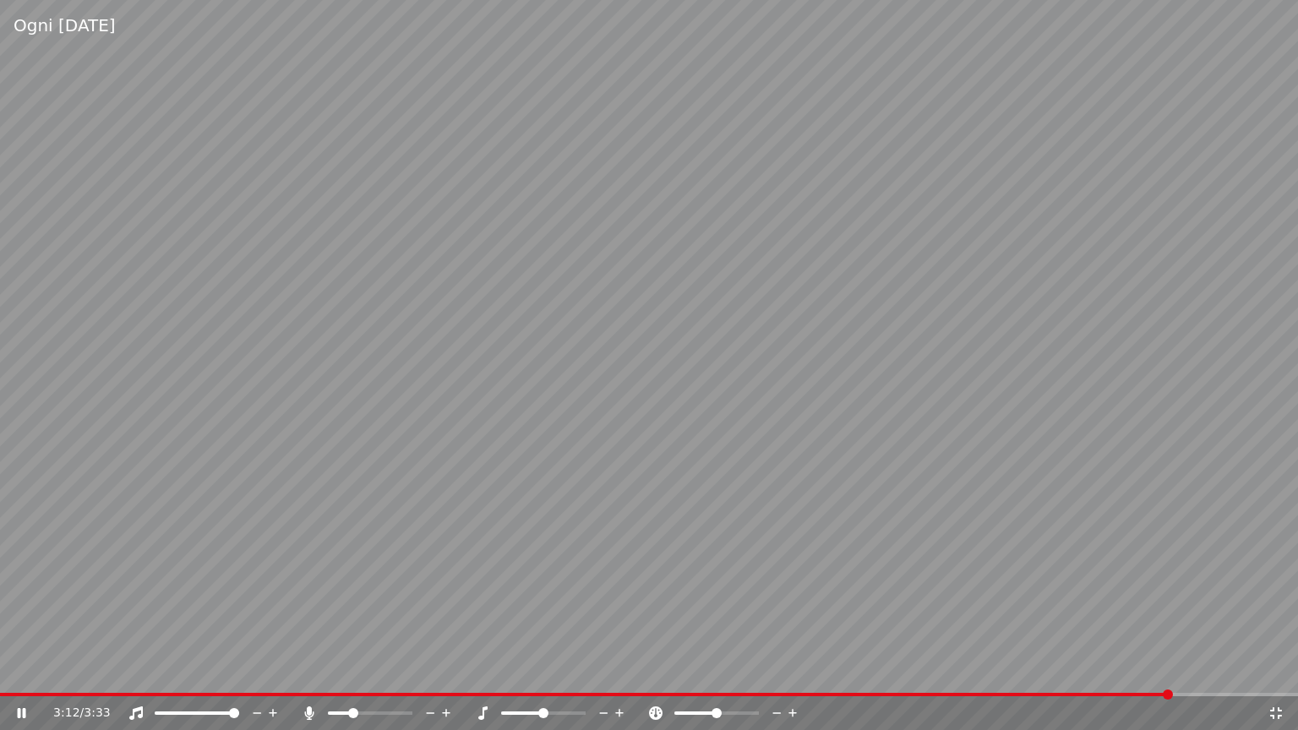
click at [351, 670] on span at bounding box center [353, 713] width 10 height 10
click at [501, 670] on span at bounding box center [506, 713] width 10 height 10
click at [542, 670] on div at bounding box center [559, 713] width 136 height 17
click at [543, 670] on span at bounding box center [543, 713] width 85 height 3
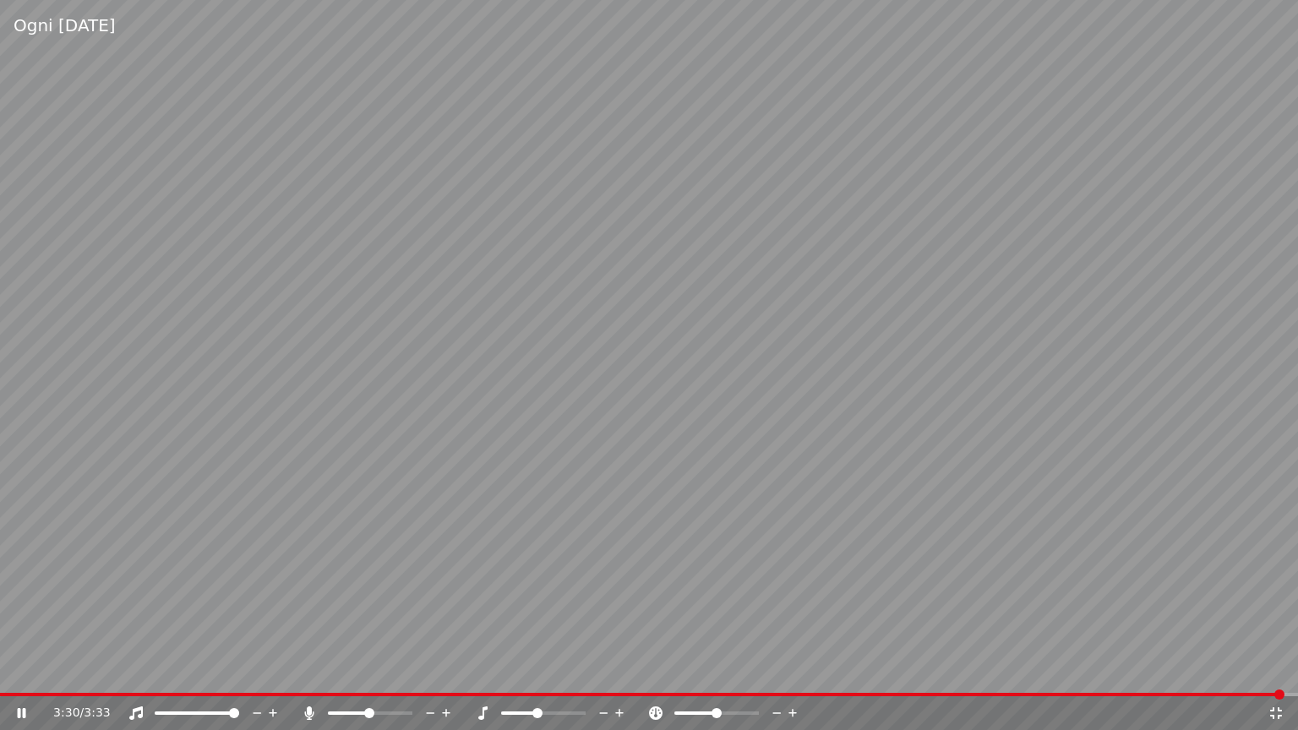
click at [502, 670] on div at bounding box center [559, 713] width 136 height 17
drag, startPoint x: 517, startPoint y: 717, endPoint x: 507, endPoint y: 713, distance: 10.7
click at [509, 670] on div at bounding box center [559, 713] width 136 height 17
click at [501, 670] on span at bounding box center [504, 713] width 7 height 3
click at [527, 670] on video at bounding box center [649, 365] width 1298 height 730
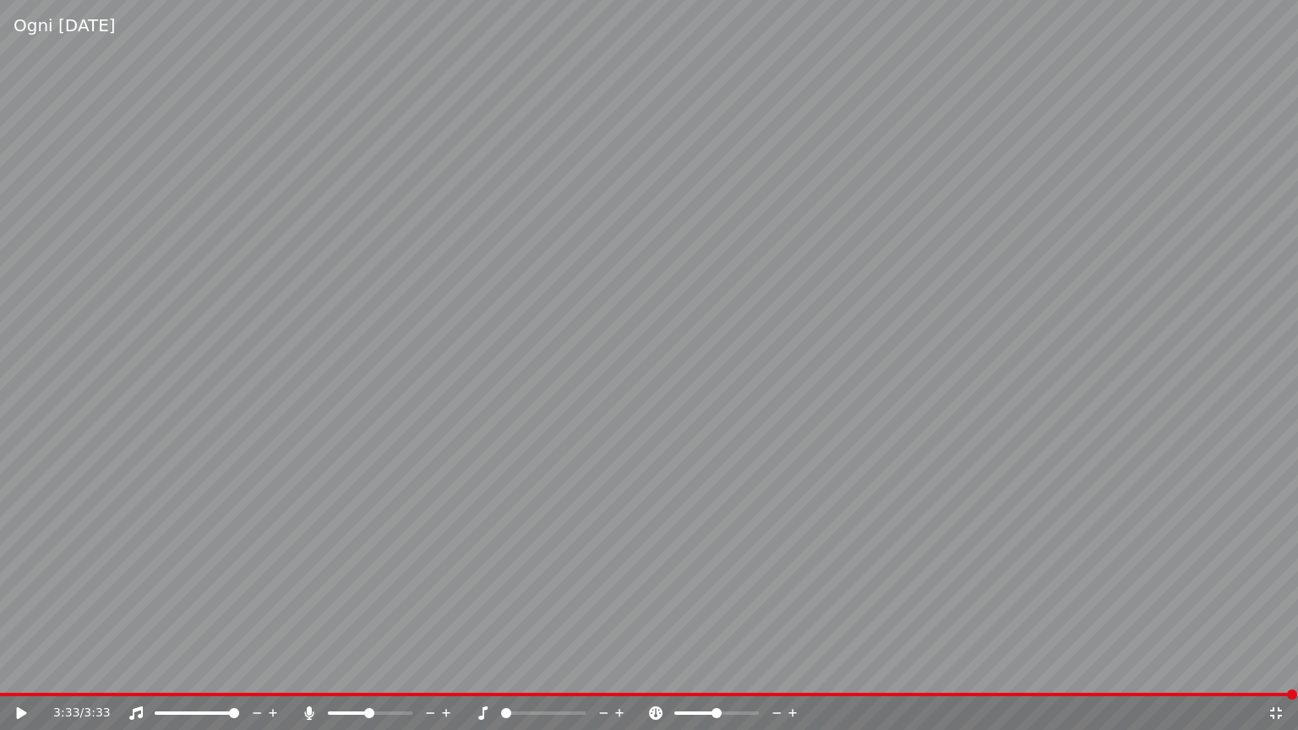
click at [525, 670] on span at bounding box center [648, 694] width 1297 height 3
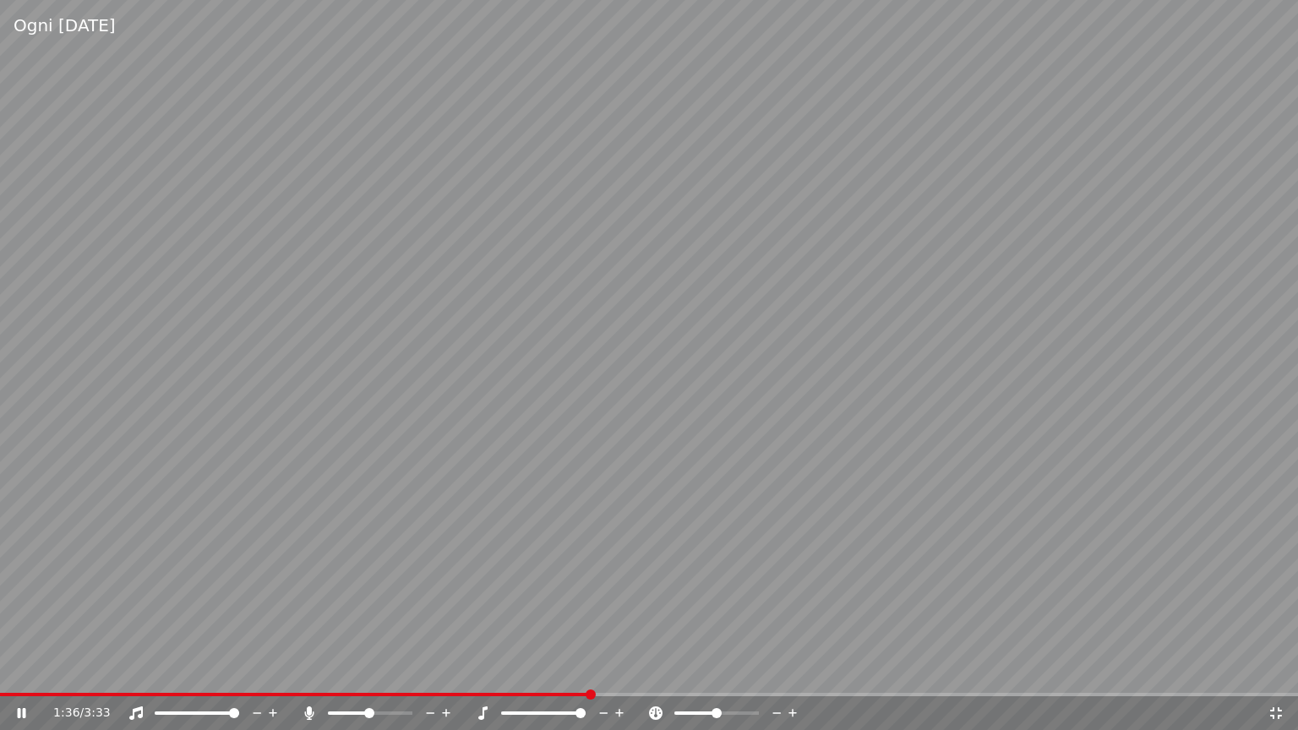
click at [586, 670] on span at bounding box center [581, 713] width 10 height 10
click at [412, 670] on span at bounding box center [407, 713] width 10 height 10
click at [562, 670] on span at bounding box center [562, 713] width 10 height 10
click at [571, 670] on span at bounding box center [568, 713] width 10 height 10
click at [713, 670] on span at bounding box center [714, 713] width 10 height 10
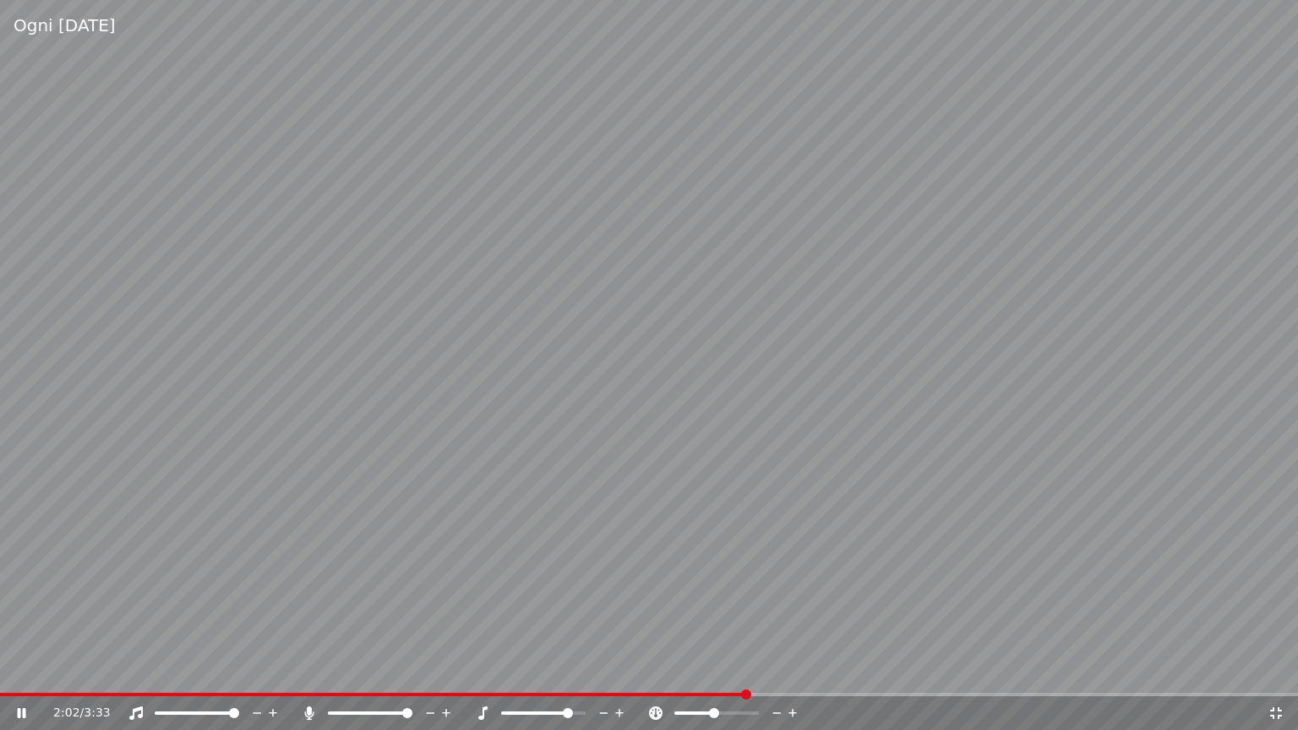
click at [773, 670] on icon at bounding box center [777, 714] width 8 height 2
click at [713, 670] on span at bounding box center [713, 713] width 10 height 10
click at [718, 670] on span at bounding box center [718, 713] width 10 height 10
click at [580, 670] on span at bounding box center [575, 713] width 10 height 10
click at [579, 670] on span at bounding box center [575, 713] width 10 height 10
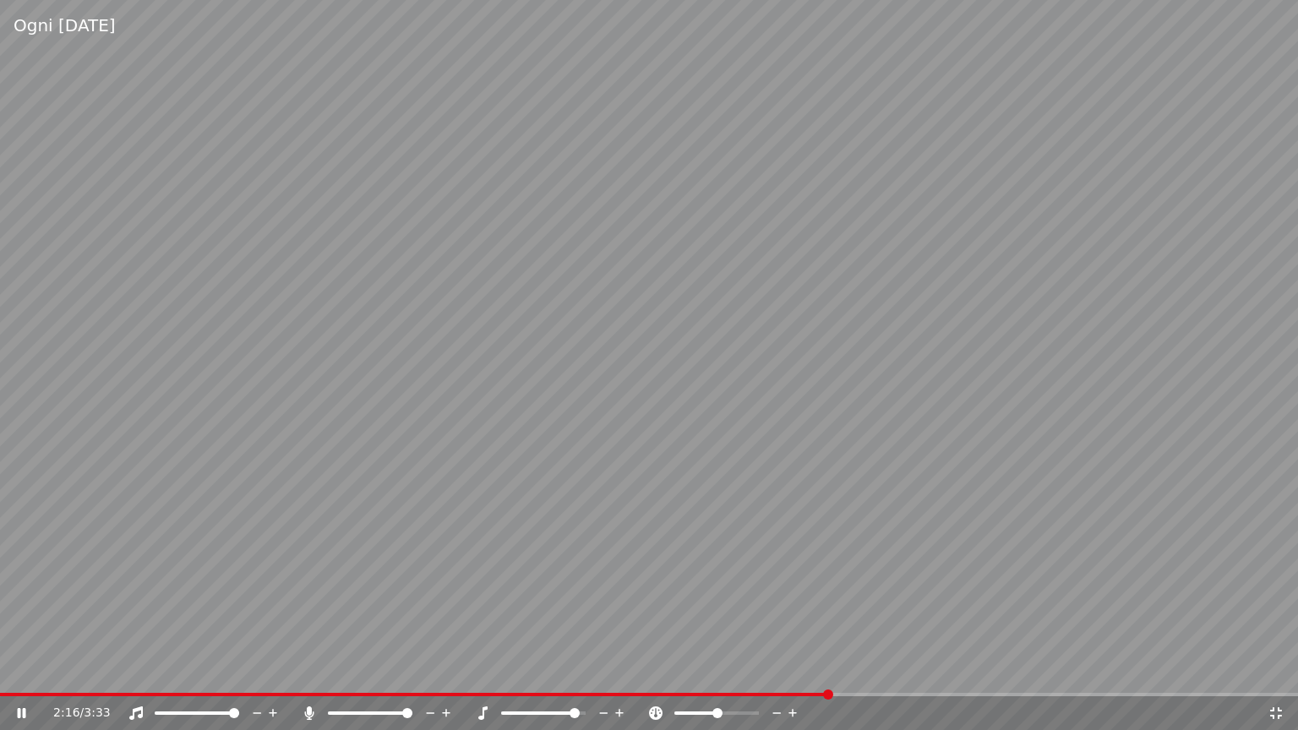
click at [791, 670] on icon at bounding box center [793, 713] width 16 height 17
click at [501, 670] on span at bounding box center [506, 713] width 10 height 10
click at [619, 670] on icon at bounding box center [620, 713] width 16 height 17
click at [622, 670] on icon at bounding box center [620, 713] width 16 height 17
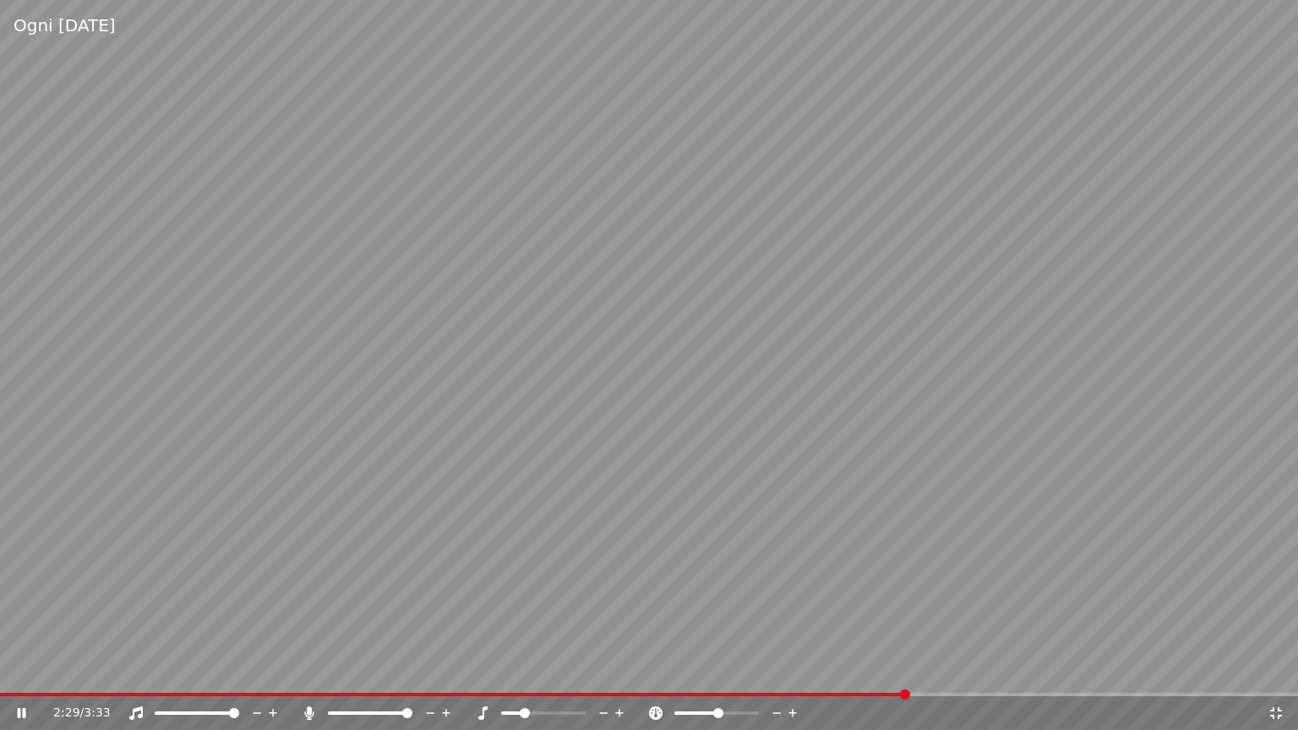
click at [622, 670] on icon at bounding box center [620, 713] width 16 height 17
click at [621, 670] on icon at bounding box center [619, 713] width 8 height 8
click at [620, 670] on icon at bounding box center [619, 713] width 8 height 8
click at [606, 670] on icon at bounding box center [604, 713] width 16 height 17
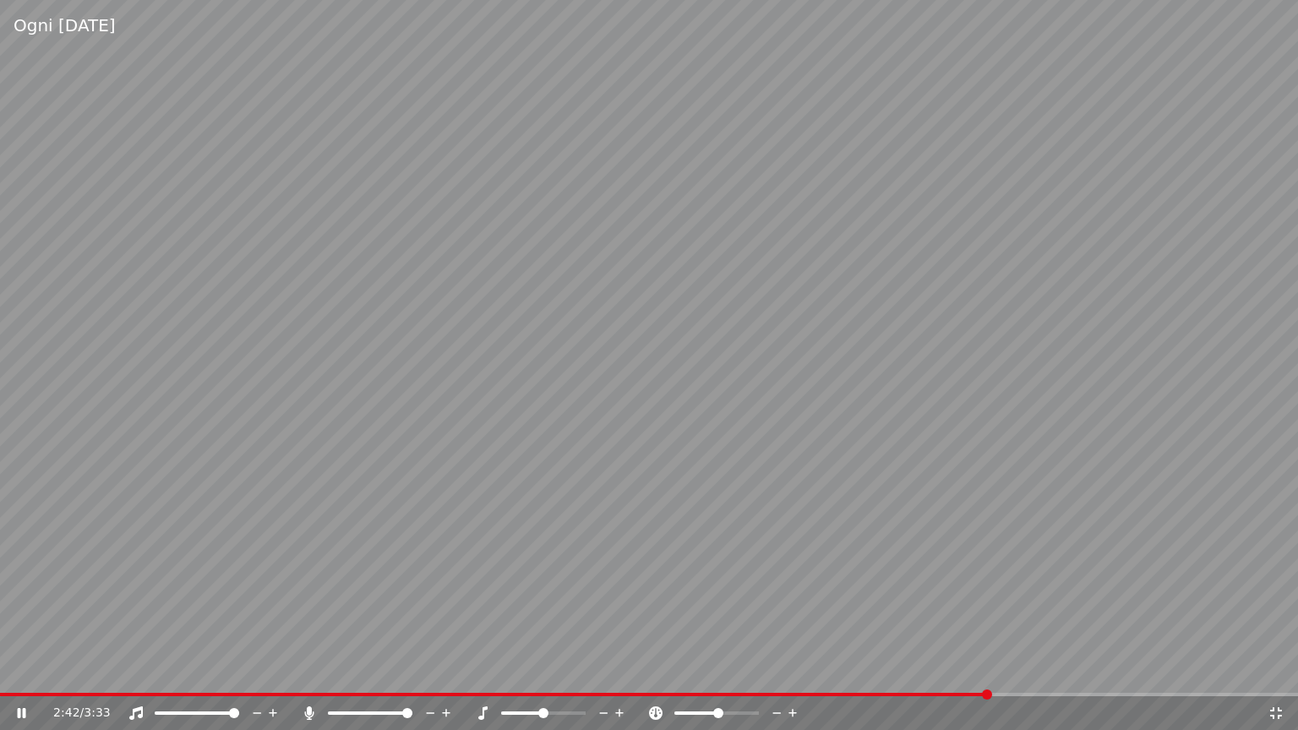
click at [543, 670] on span at bounding box center [543, 713] width 10 height 10
click at [1280, 670] on icon at bounding box center [1276, 713] width 12 height 12
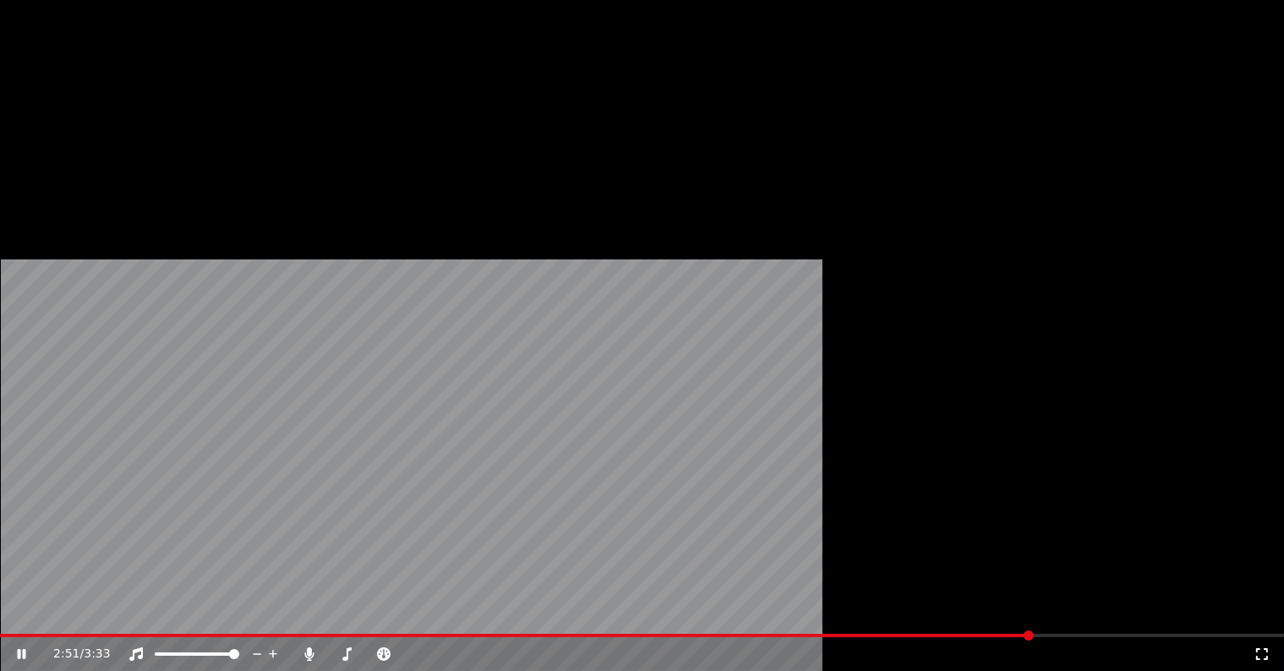
scroll to position [8, 0]
